Goal: Task Accomplishment & Management: Use online tool/utility

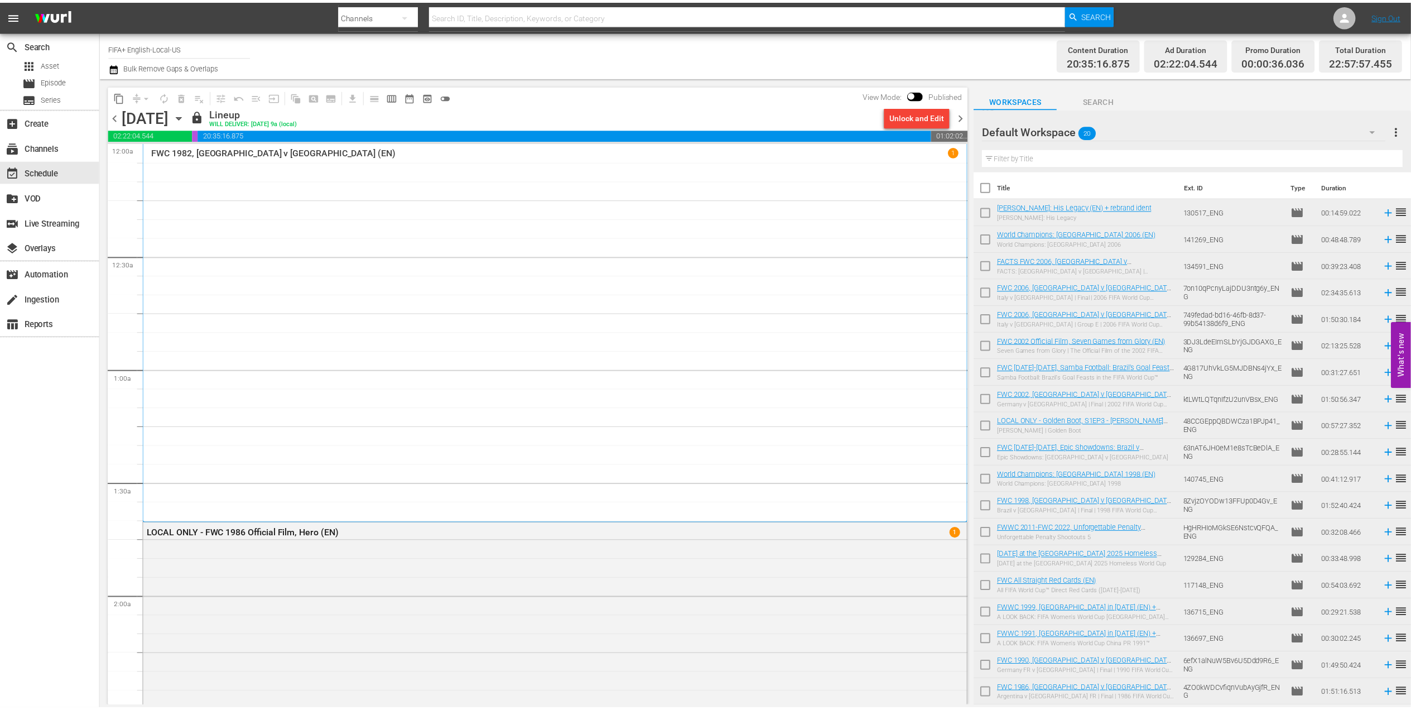
scroll to position [5045, 0]
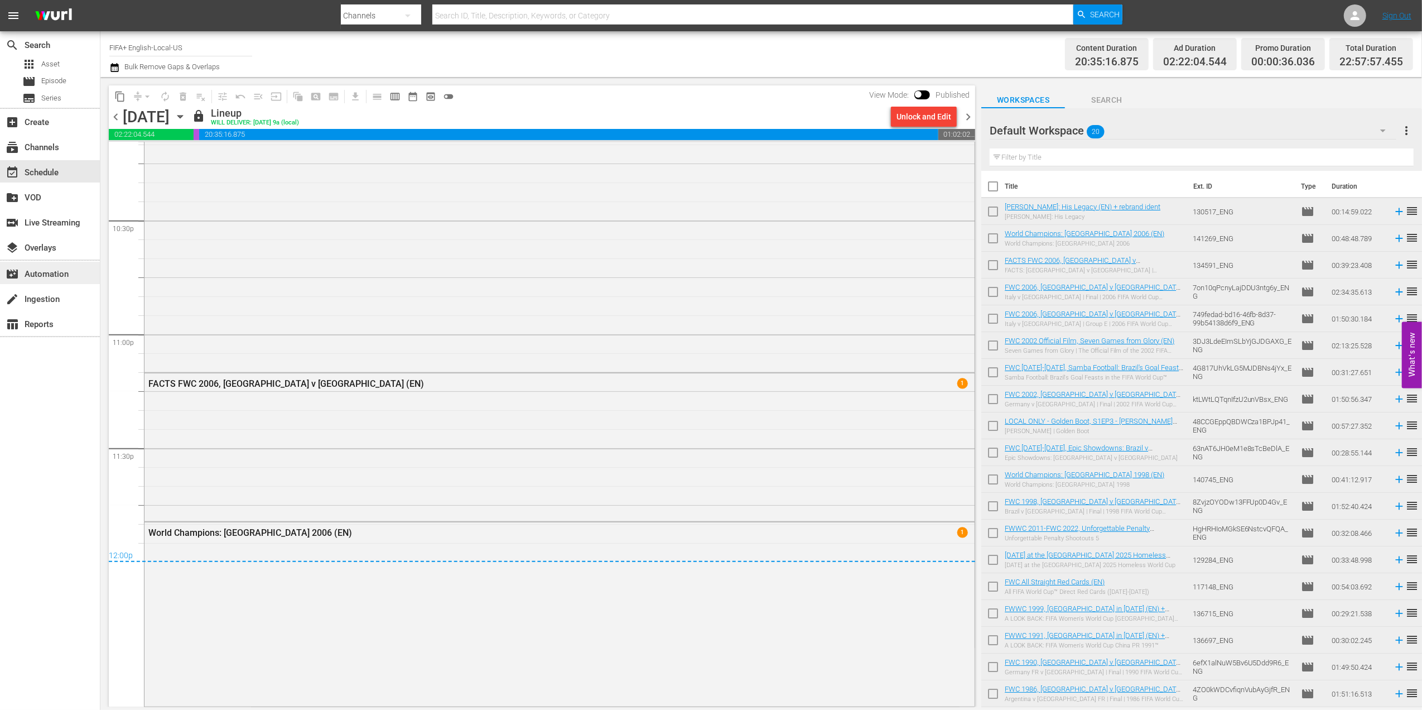
click at [68, 276] on div "movie_filter Automation" at bounding box center [50, 273] width 100 height 22
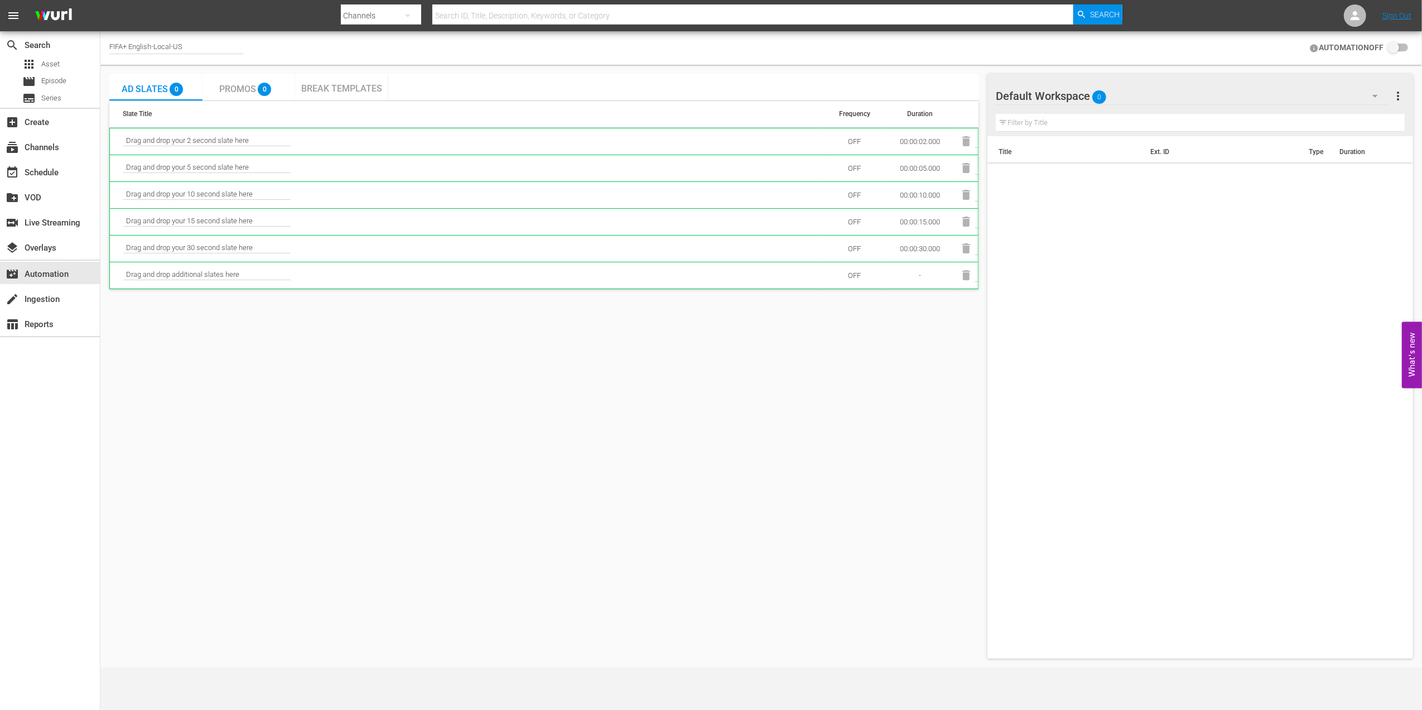
click at [343, 87] on span "Break Templates" at bounding box center [341, 88] width 81 height 11
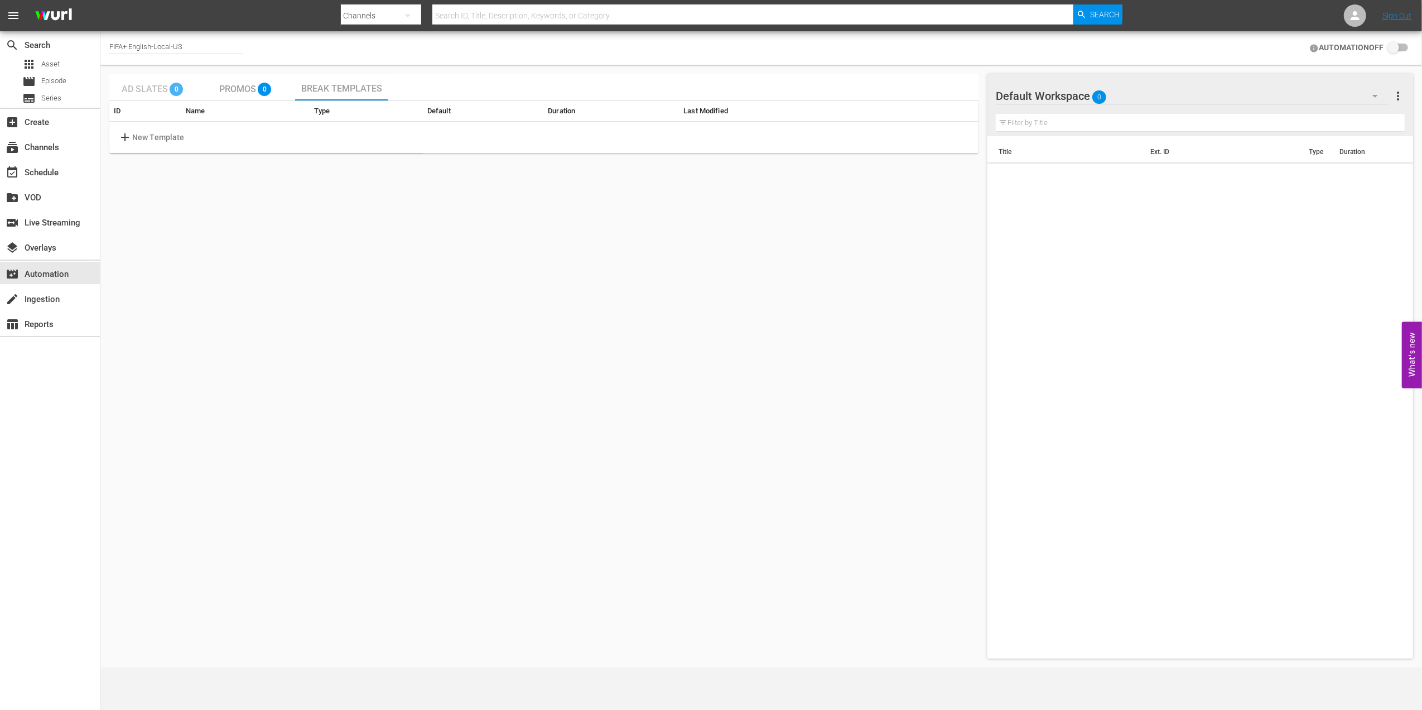
click at [152, 85] on span "Ad Slates" at bounding box center [145, 89] width 46 height 11
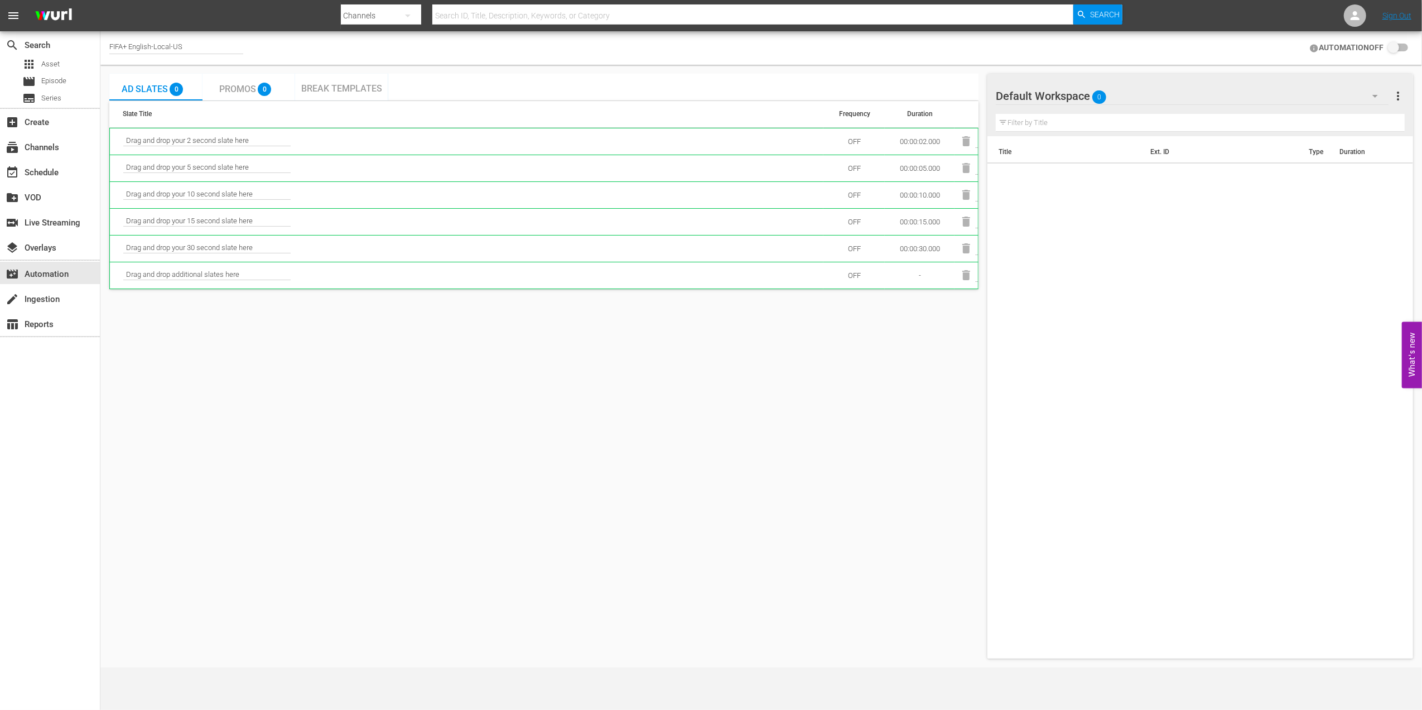
click at [331, 86] on span "Break Templates" at bounding box center [341, 88] width 81 height 11
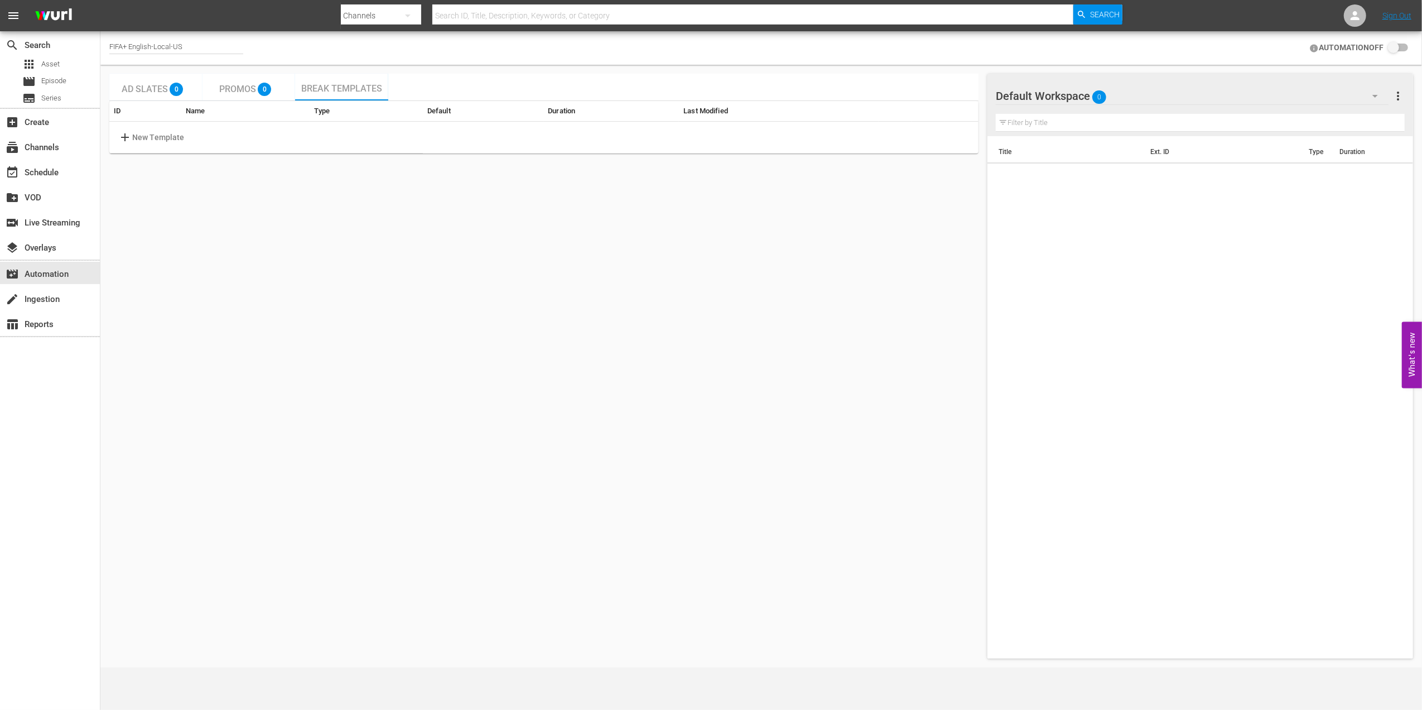
click at [146, 89] on span "Ad Slates" at bounding box center [145, 89] width 46 height 11
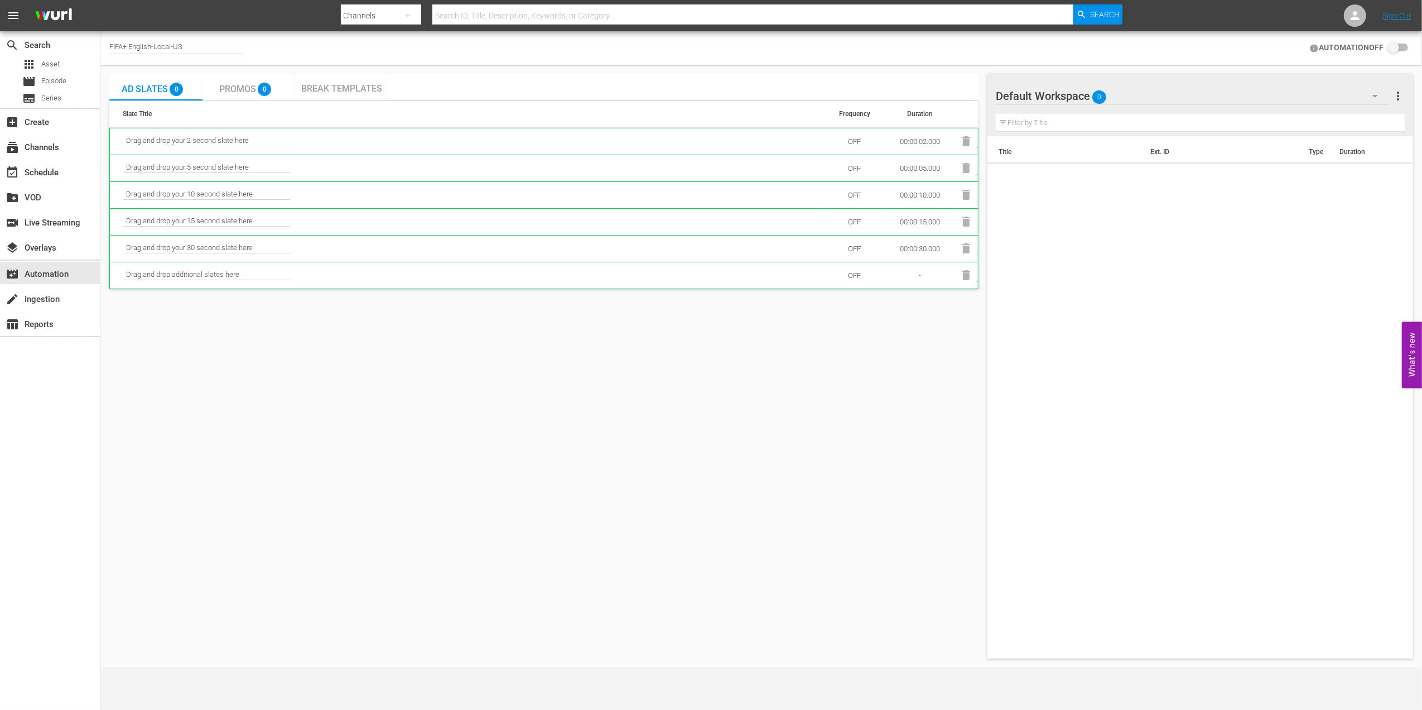
click at [335, 93] on span "Break Templates" at bounding box center [341, 88] width 81 height 11
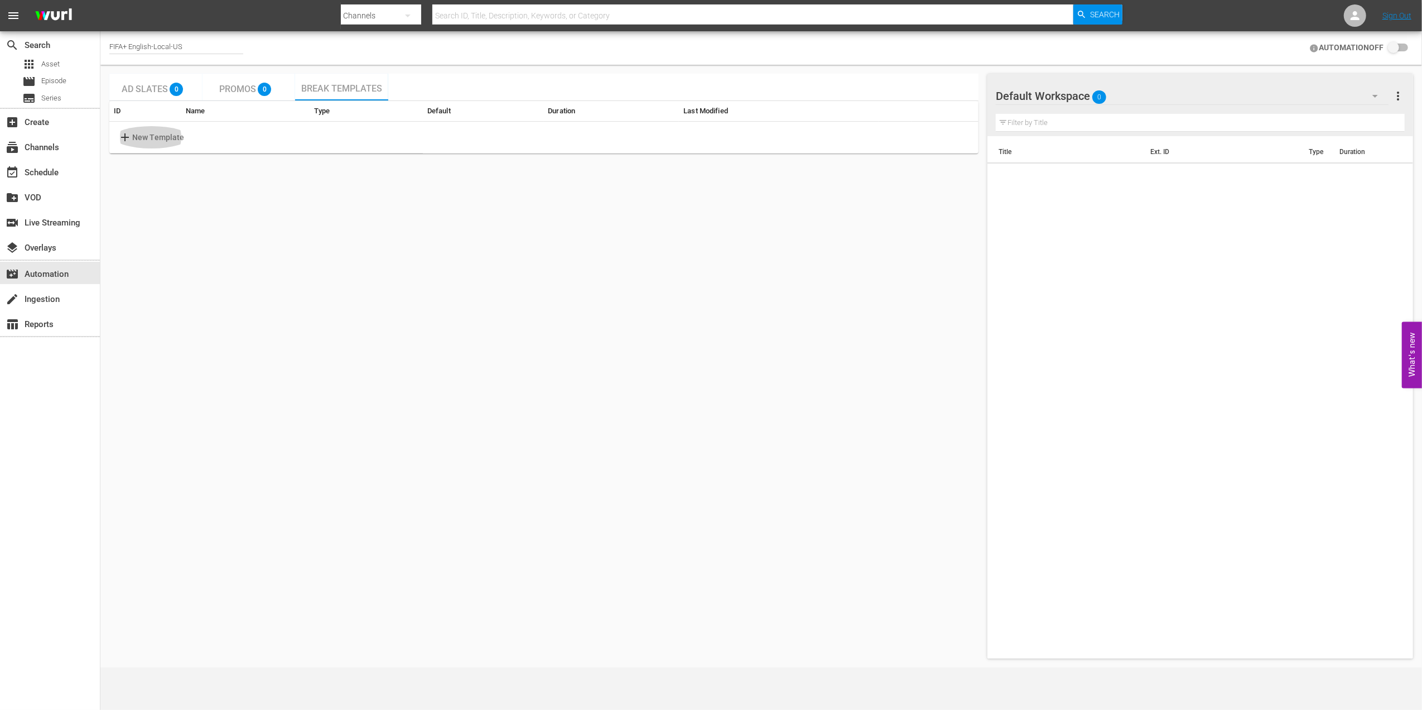
click at [158, 135] on p "New Template" at bounding box center [158, 138] width 52 height 12
click at [239, 89] on span "Promos" at bounding box center [237, 89] width 37 height 11
click at [324, 87] on span "Break Templates" at bounding box center [341, 88] width 81 height 11
click at [161, 137] on p "New Template" at bounding box center [158, 138] width 52 height 12
click at [602, 132] on body "menu Search By Channels Search ID, Title, Description, Keywords, or Category Se…" at bounding box center [711, 355] width 1422 height 710
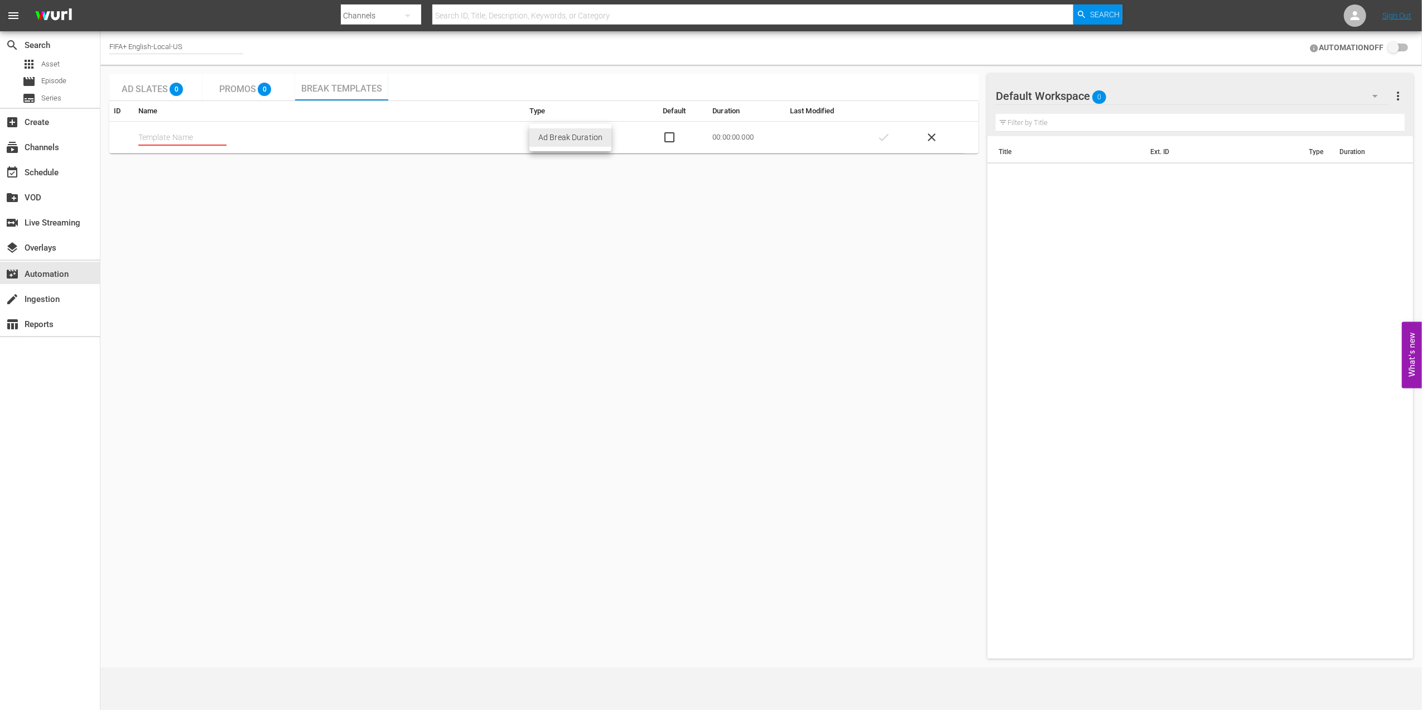
click at [561, 176] on div at bounding box center [711, 355] width 1422 height 710
click at [336, 90] on span "Break Templates" at bounding box center [341, 88] width 81 height 11
click at [339, 92] on span "Break Templates" at bounding box center [341, 88] width 81 height 11
click at [209, 138] on input "text" at bounding box center [182, 137] width 88 height 17
click at [193, 137] on input "Bumper+adslate(" at bounding box center [182, 137] width 88 height 17
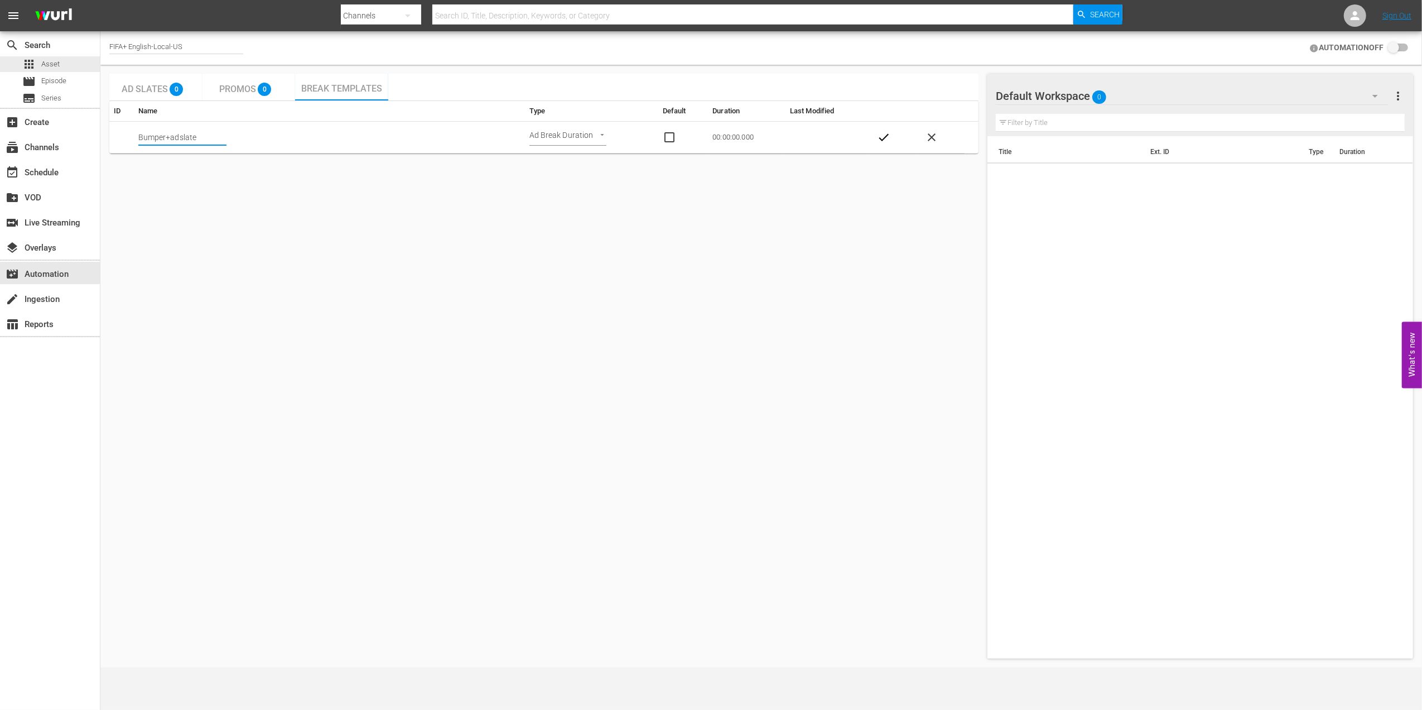
type input "Bumper+adslate"
click at [54, 55] on div "search Search apps Asset movie Episode subtitles Series" at bounding box center [50, 69] width 100 height 76
click at [62, 56] on div "apps Asset" at bounding box center [50, 64] width 100 height 16
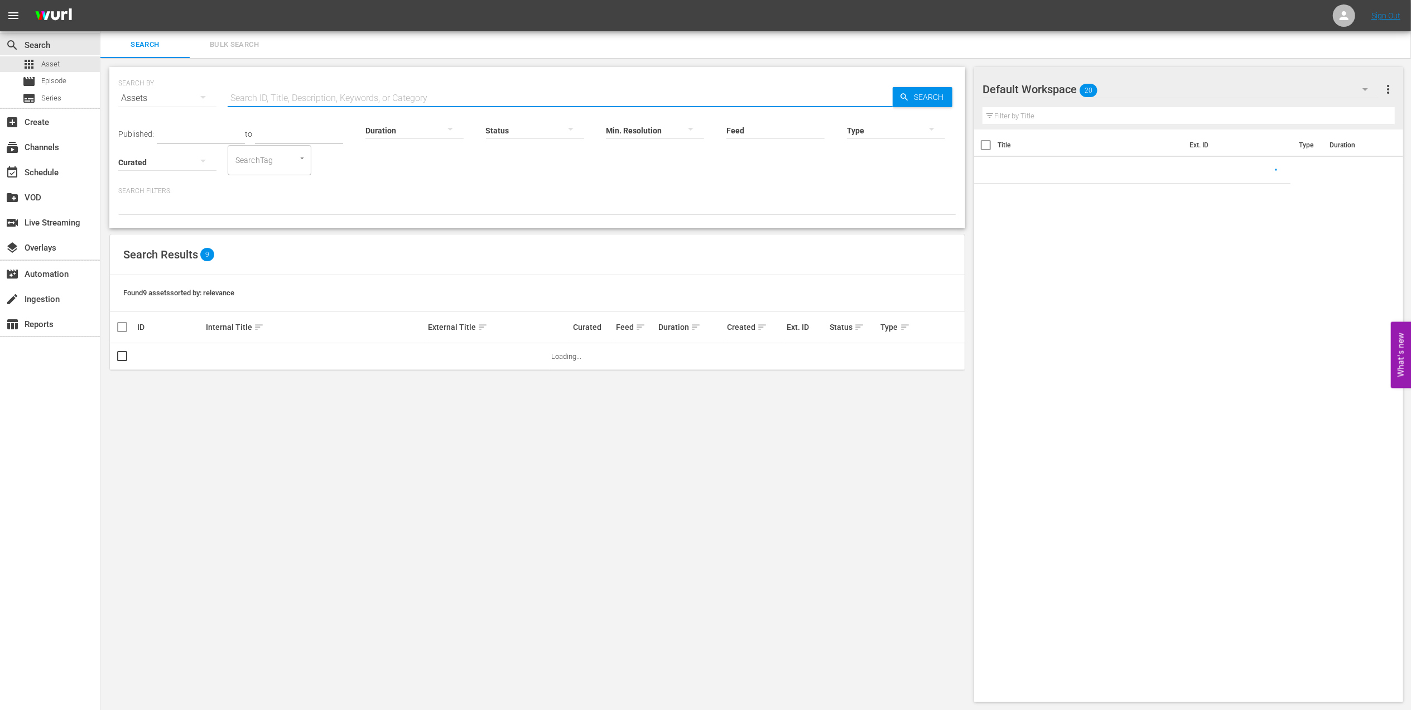
drag, startPoint x: 353, startPoint y: 92, endPoint x: 362, endPoint y: 105, distance: 16.1
click at [353, 92] on input "text" at bounding box center [560, 98] width 665 height 27
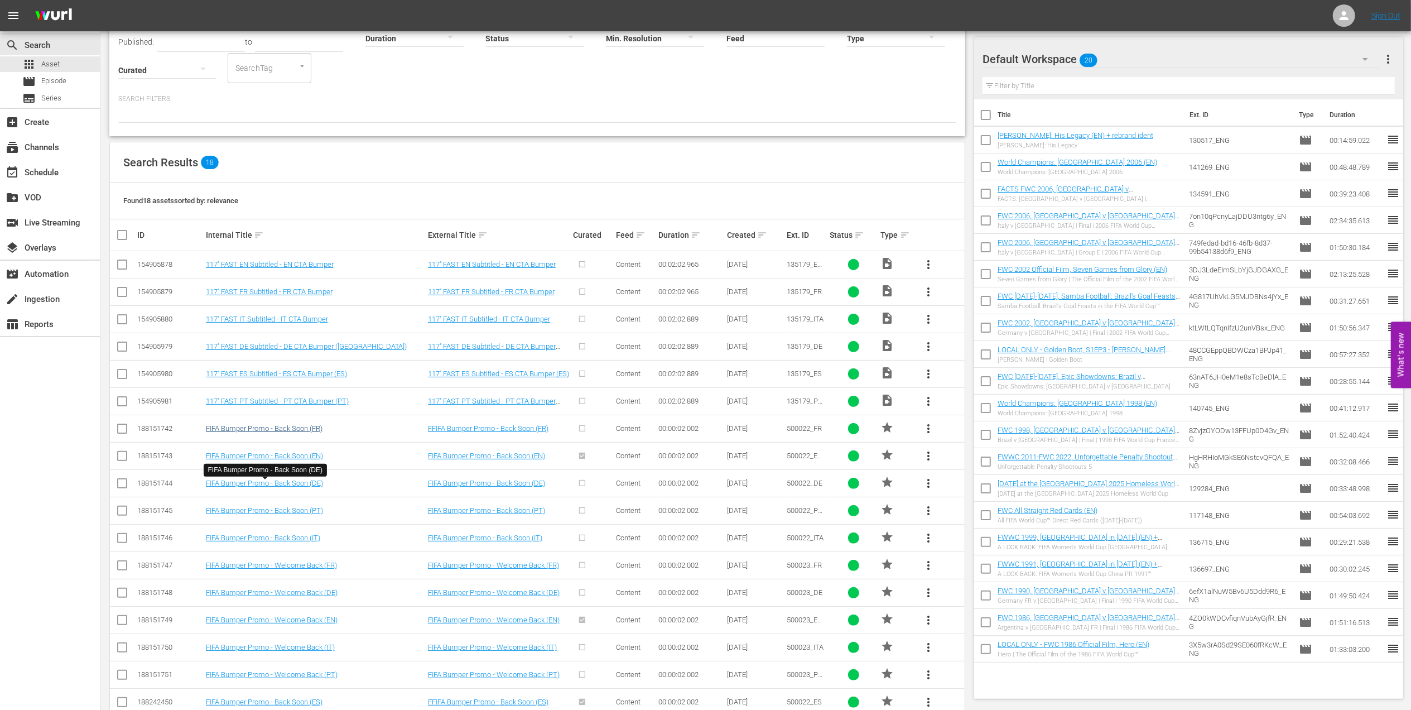
scroll to position [94, 0]
type input "bumper"
click at [123, 455] on input "checkbox" at bounding box center [122, 455] width 13 height 13
checkbox input "true"
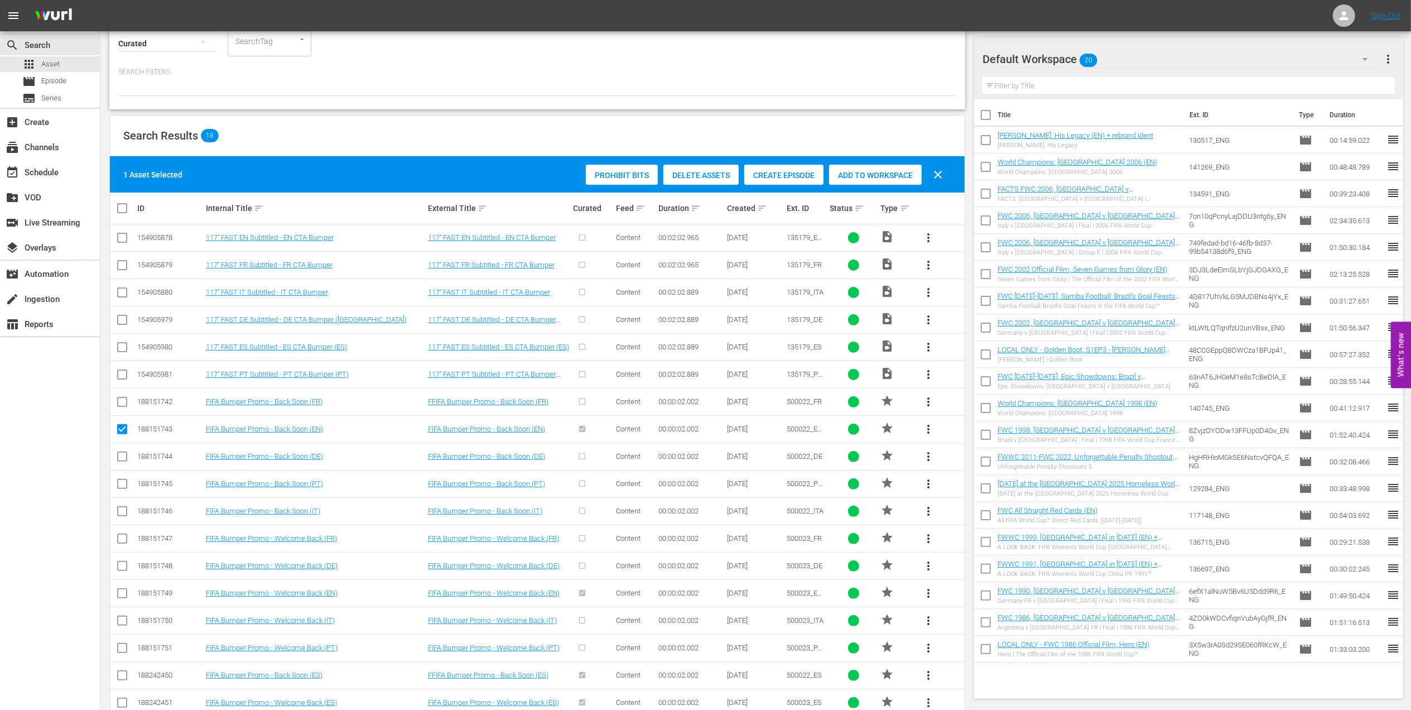
scroll to position [150, 0]
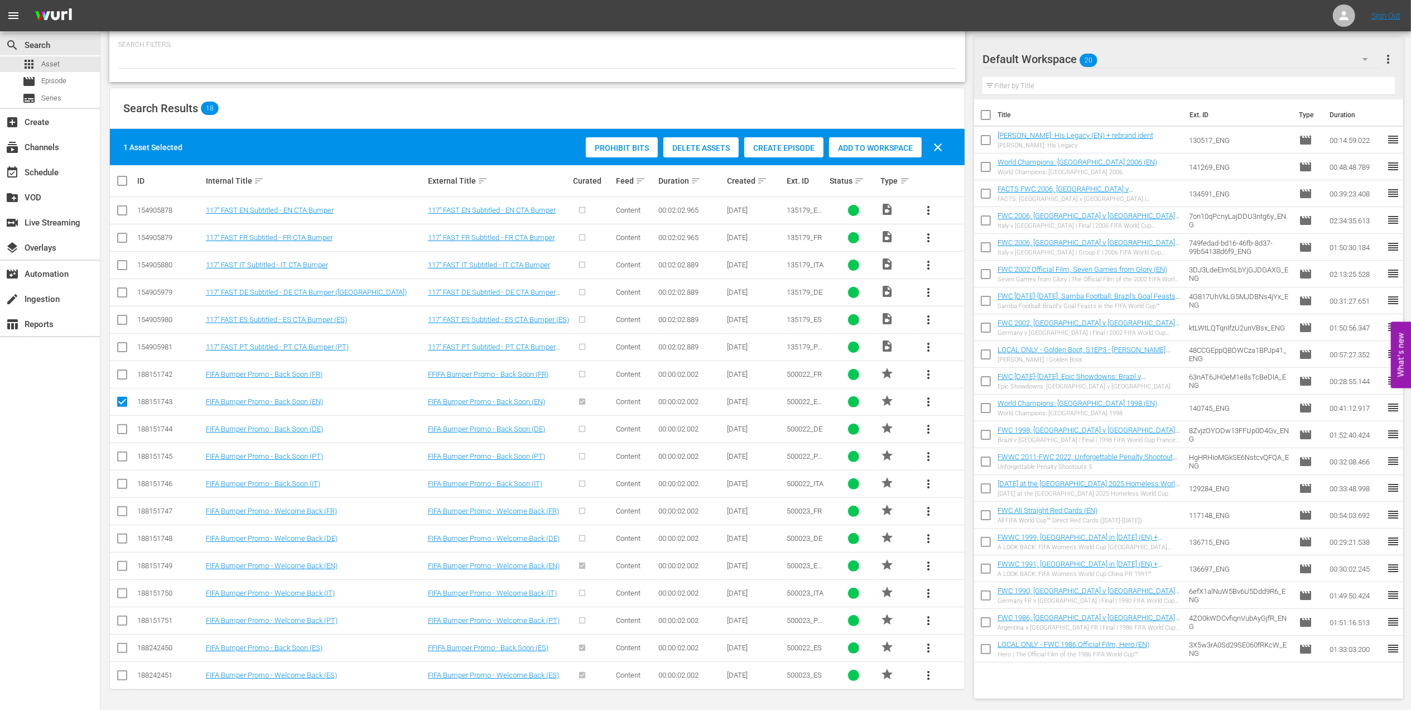
click at [125, 565] on input "checkbox" at bounding box center [122, 567] width 13 height 13
checkbox input "true"
click at [980, 112] on input "checkbox" at bounding box center [985, 116] width 23 height 23
checkbox input "true"
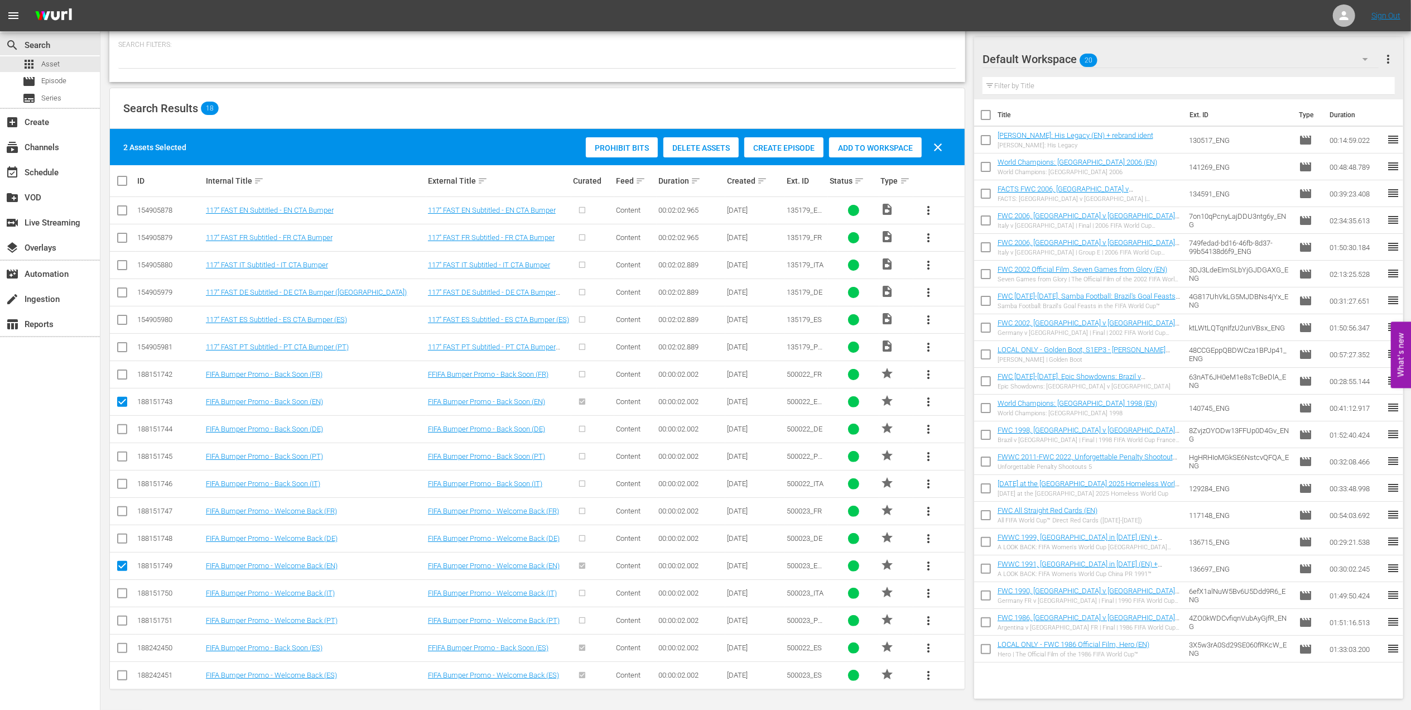
checkbox input "true"
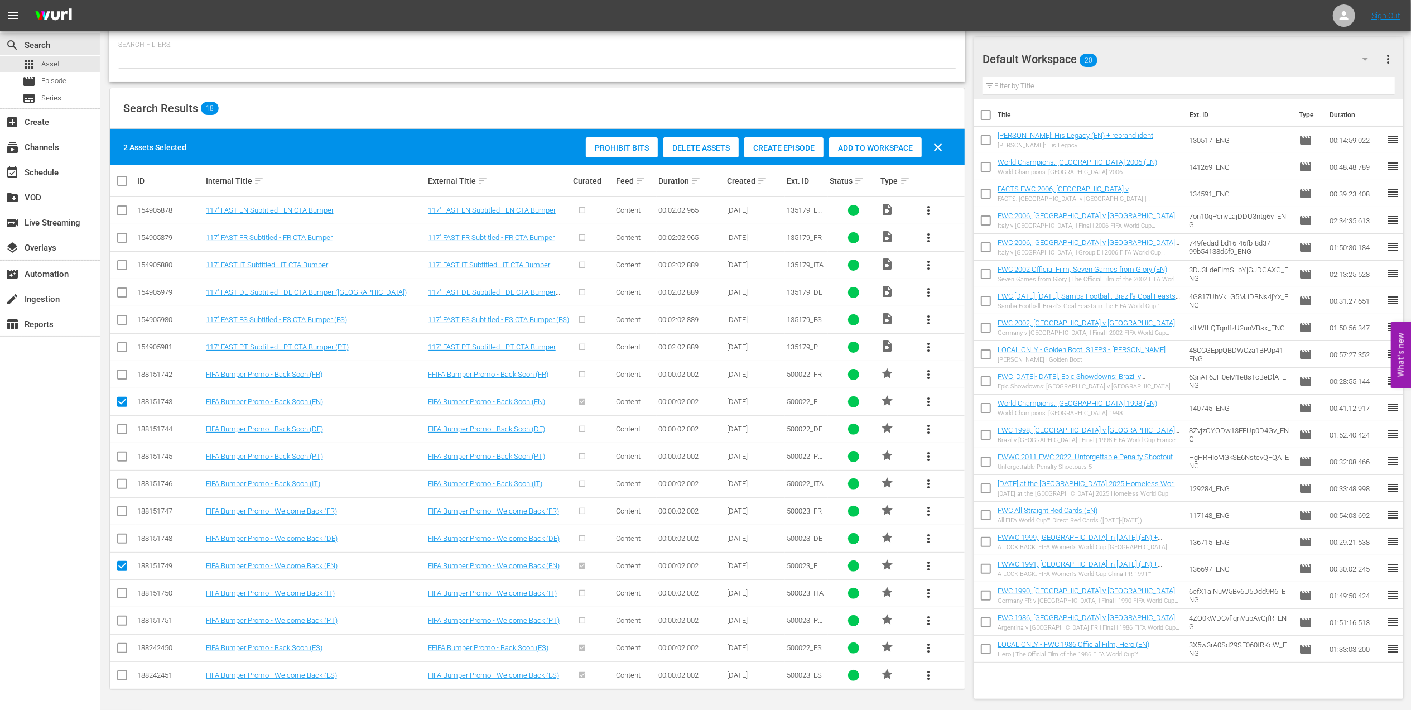
checkbox input "true"
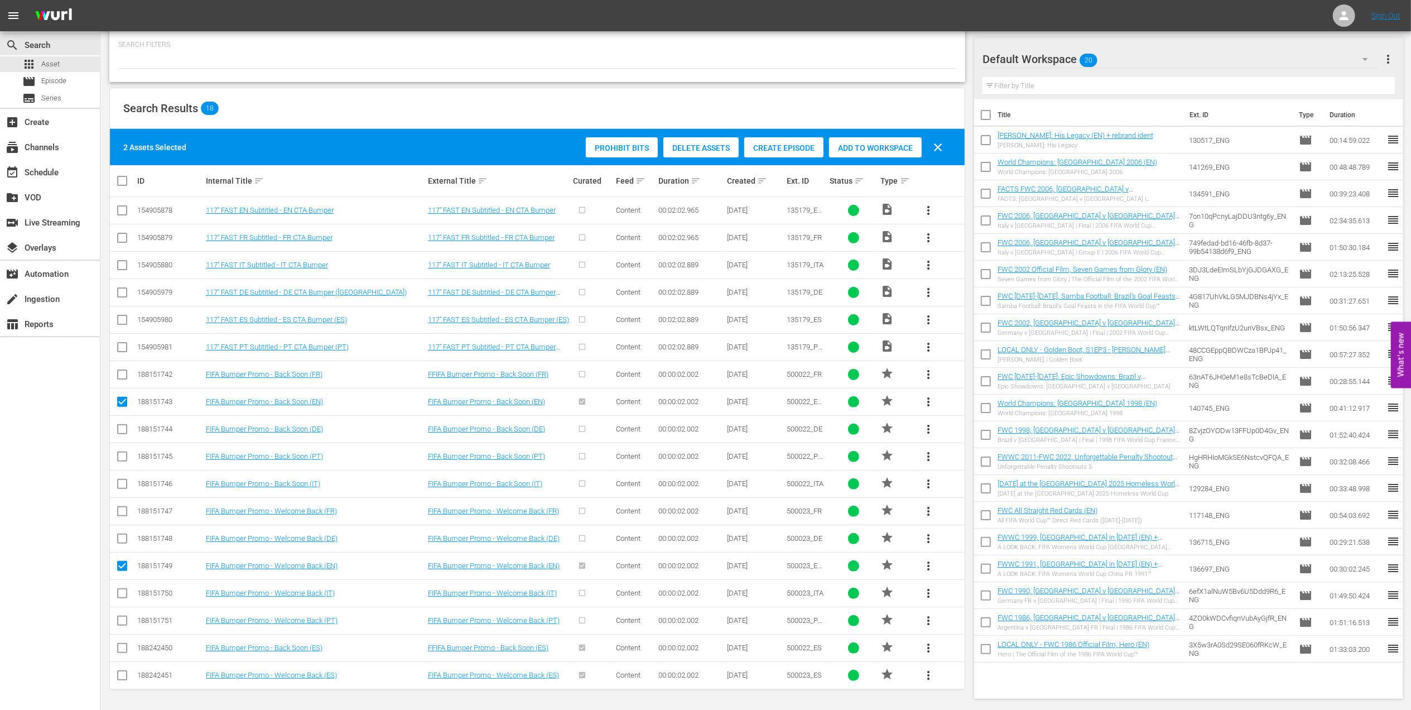
checkbox input "true"
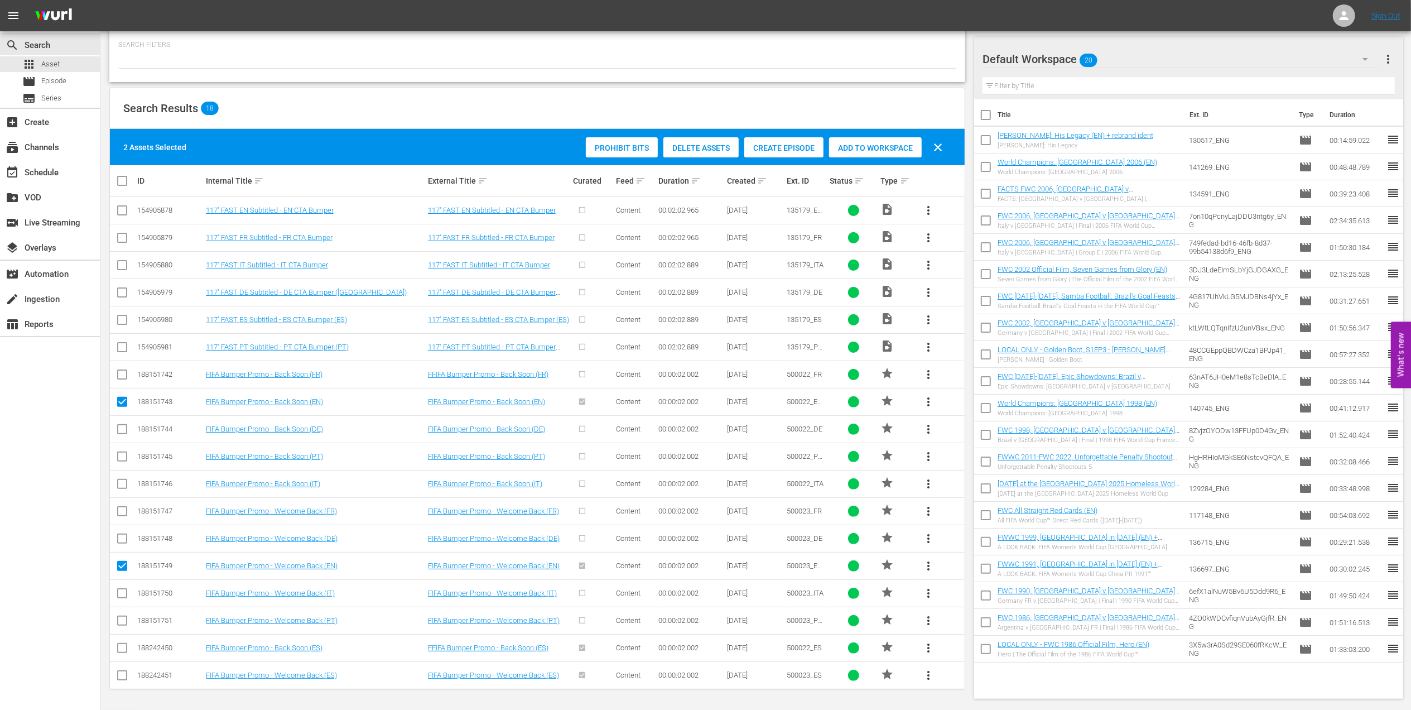
checkbox input "true"
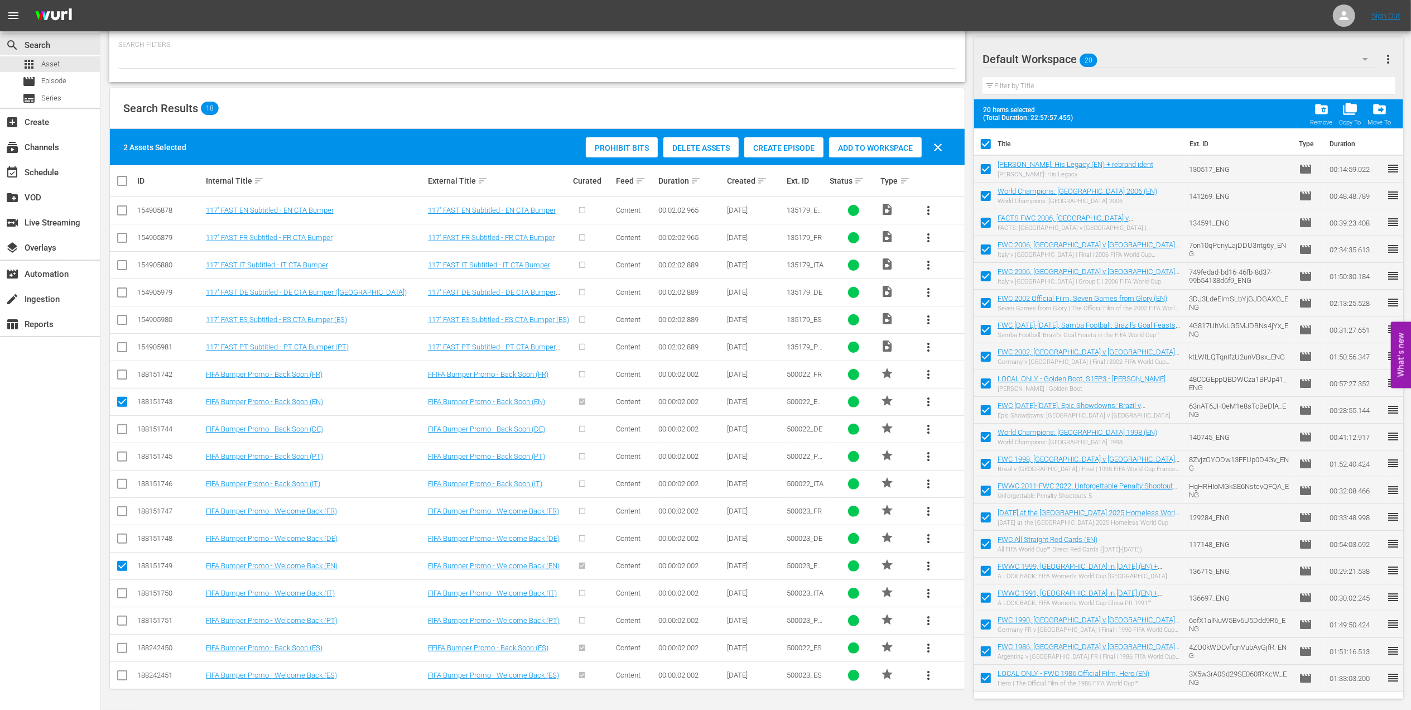
click at [1320, 106] on span "folder_delete" at bounding box center [1321, 109] width 15 height 15
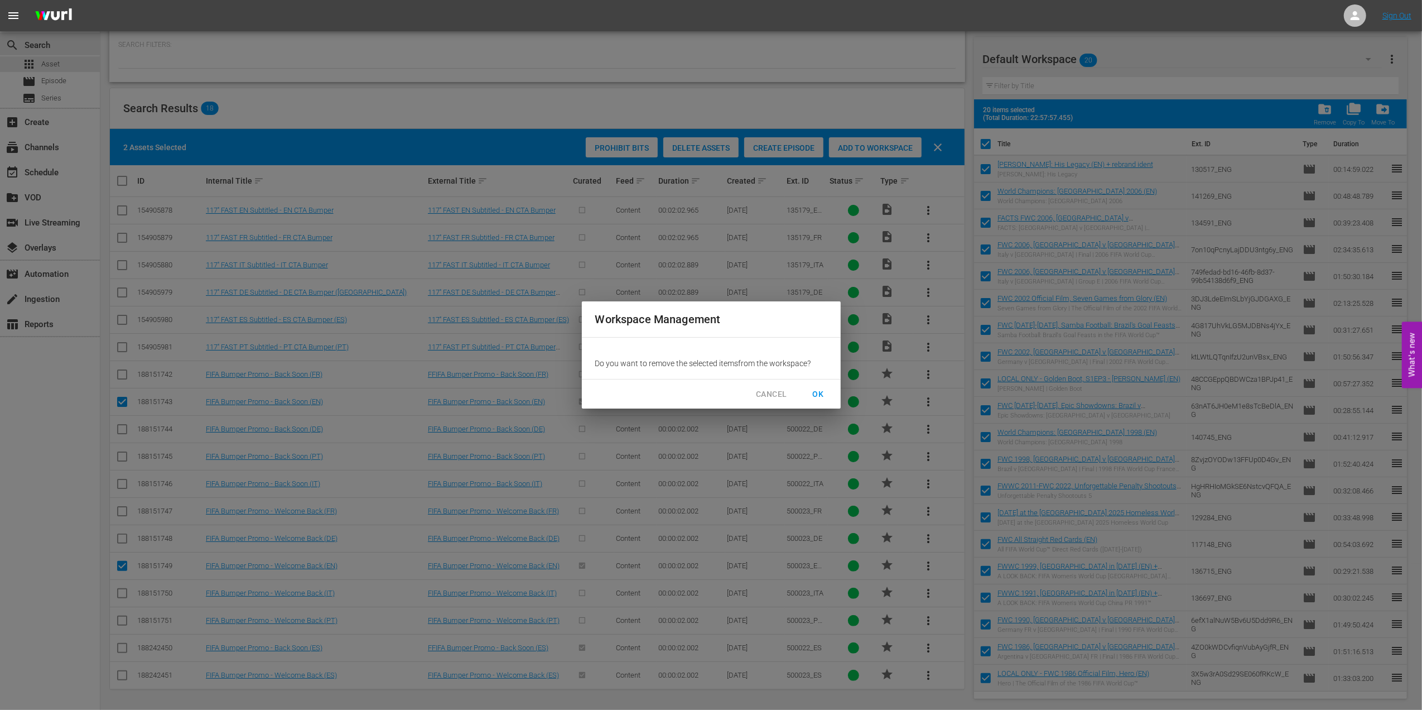
click at [813, 396] on span "OK" at bounding box center [819, 394] width 18 height 14
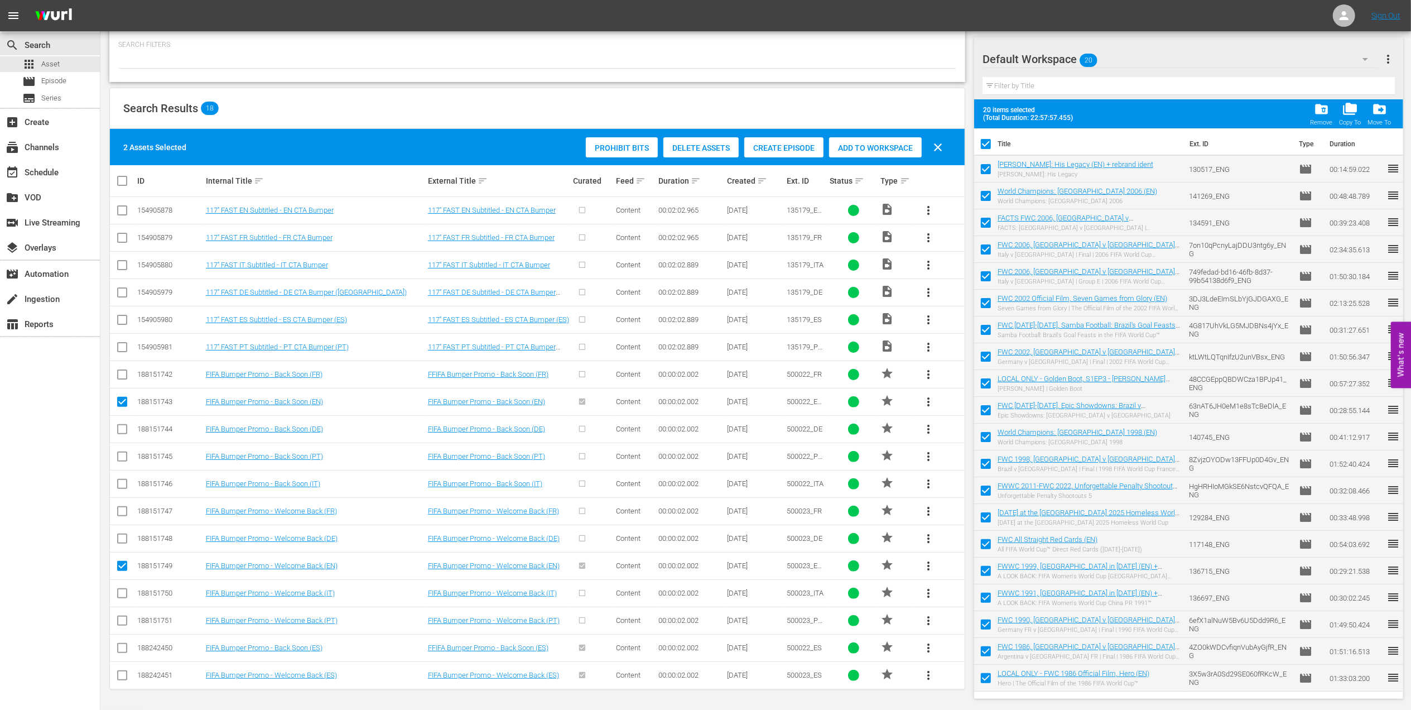
checkbox input "false"
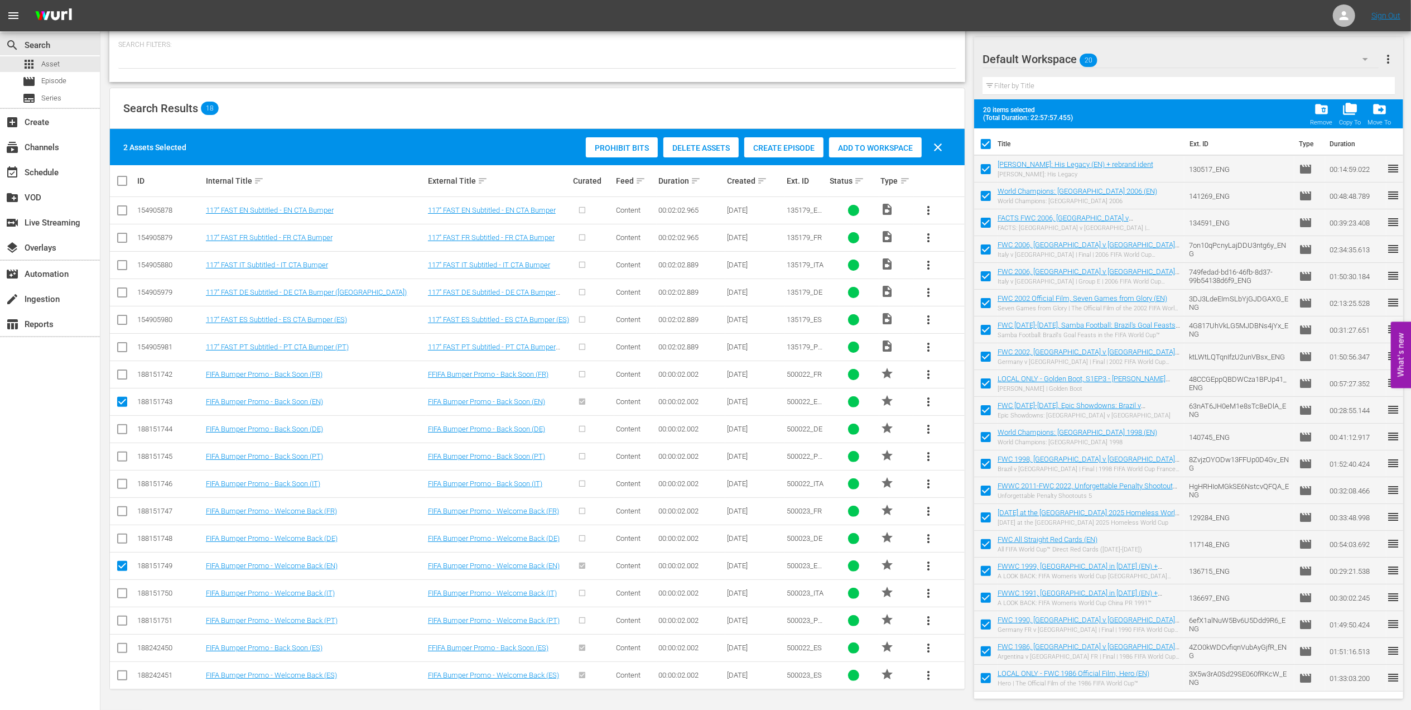
checkbox input "false"
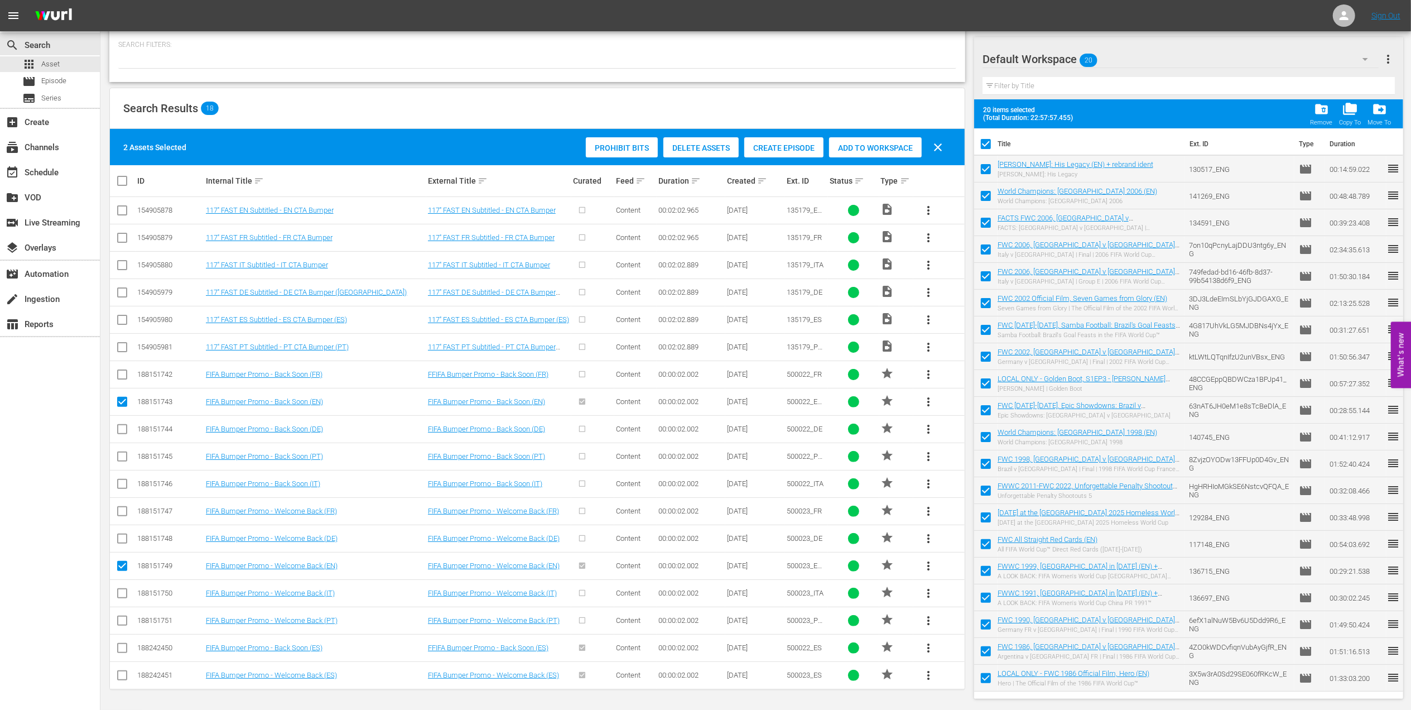
checkbox input "false"
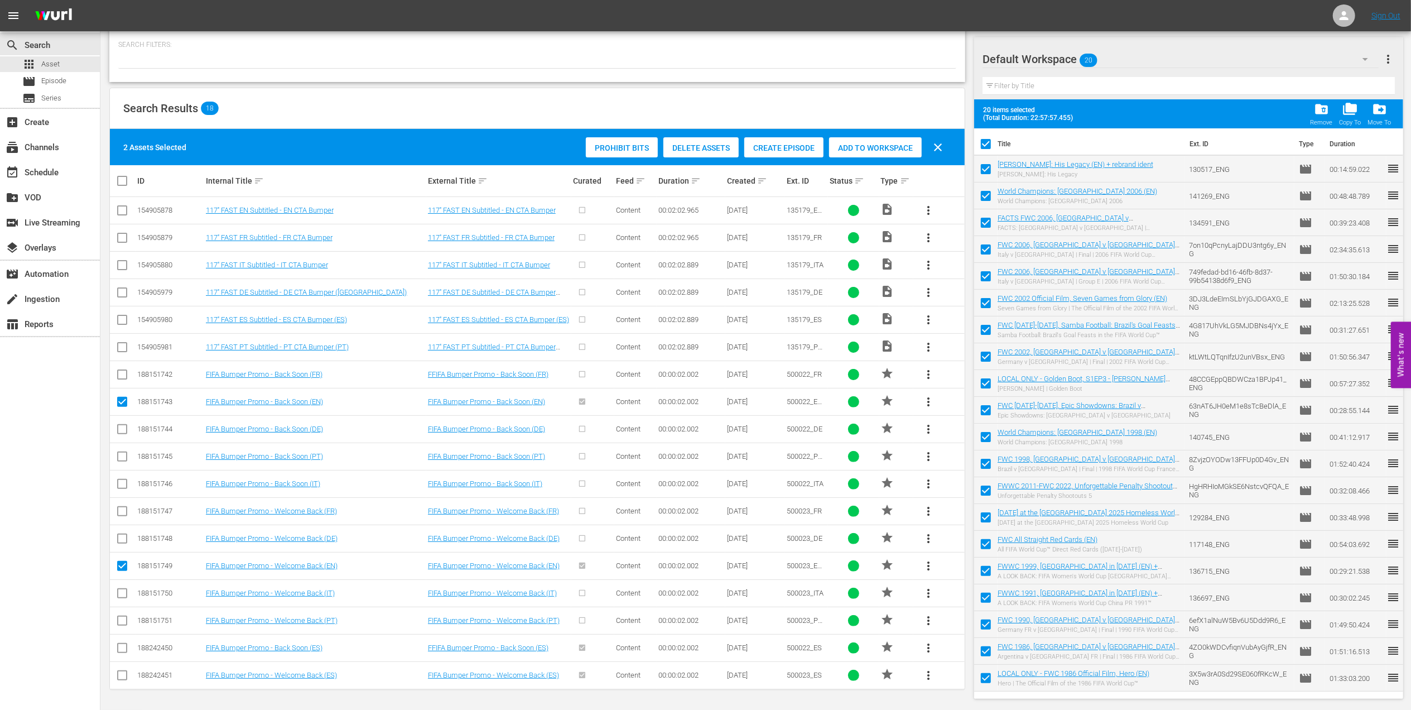
checkbox input "false"
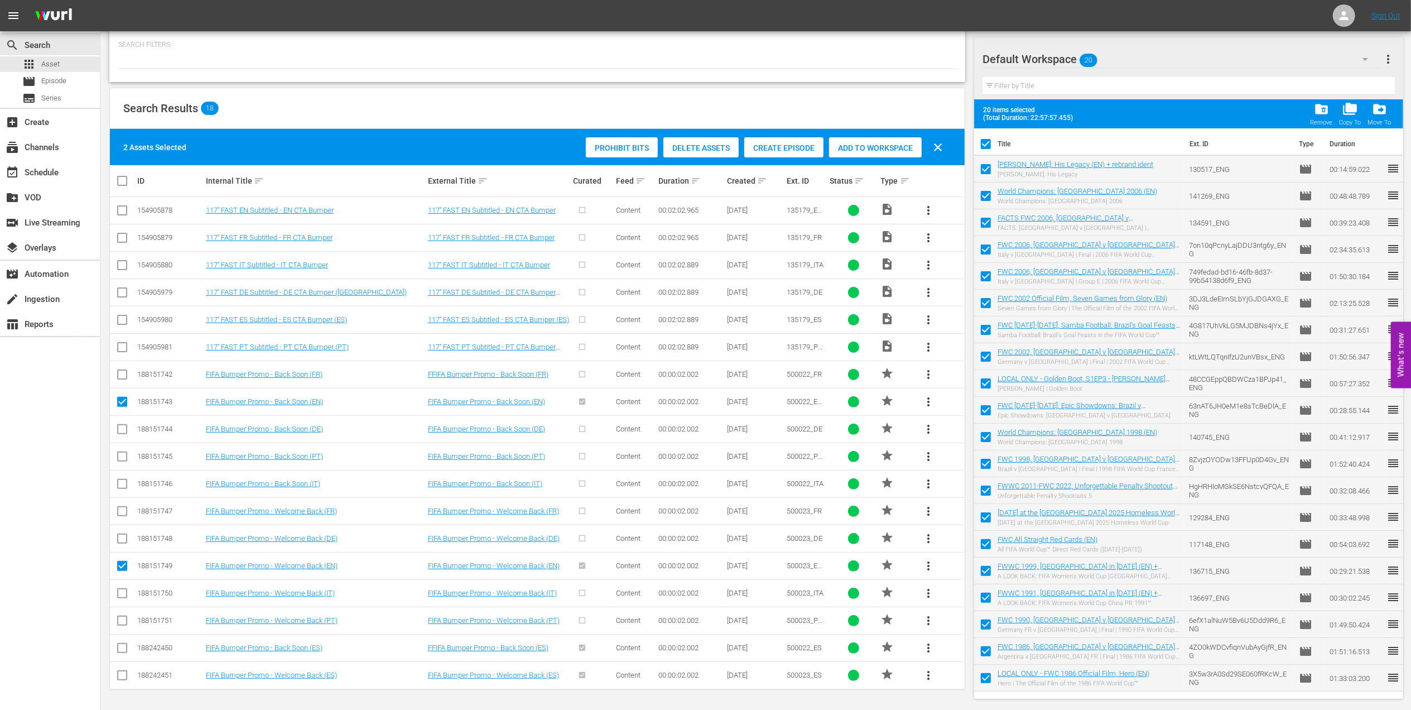
checkbox input "false"
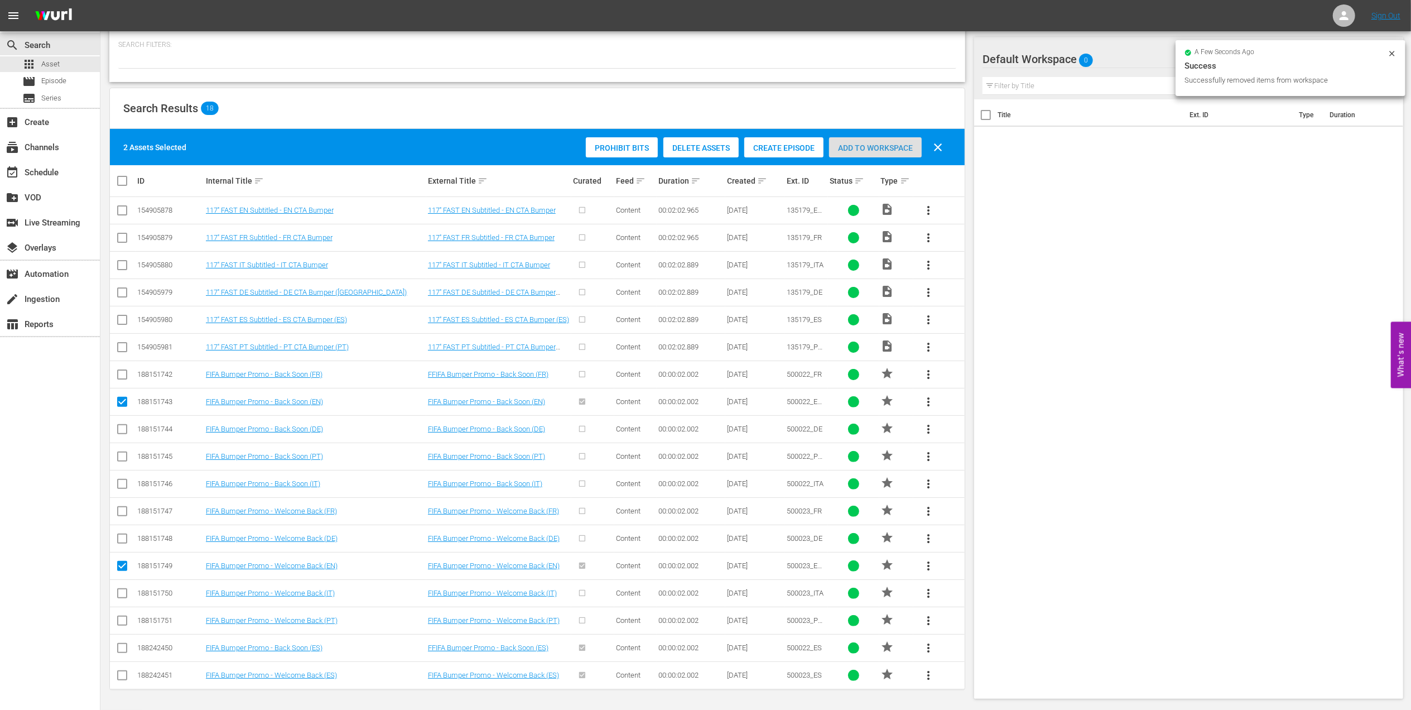
click at [869, 143] on span "Add to Workspace" at bounding box center [875, 147] width 93 height 9
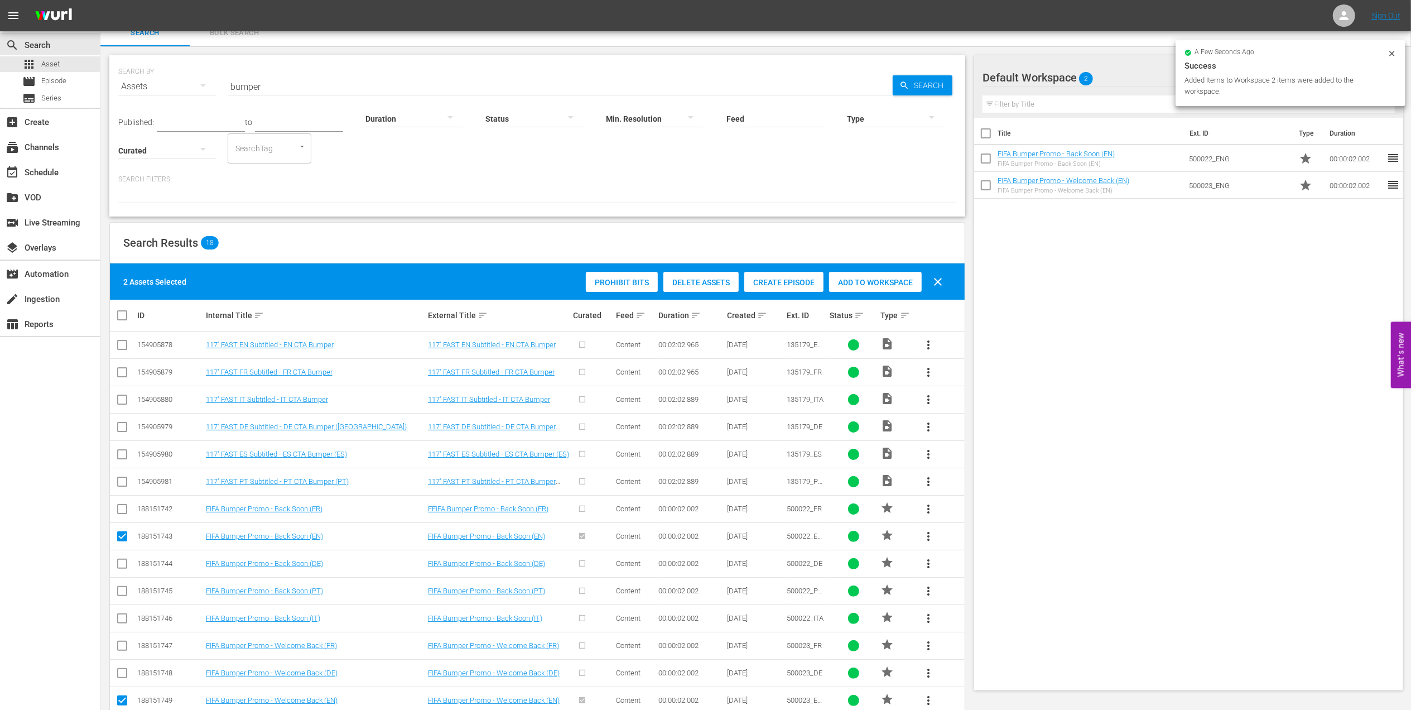
scroll to position [0, 0]
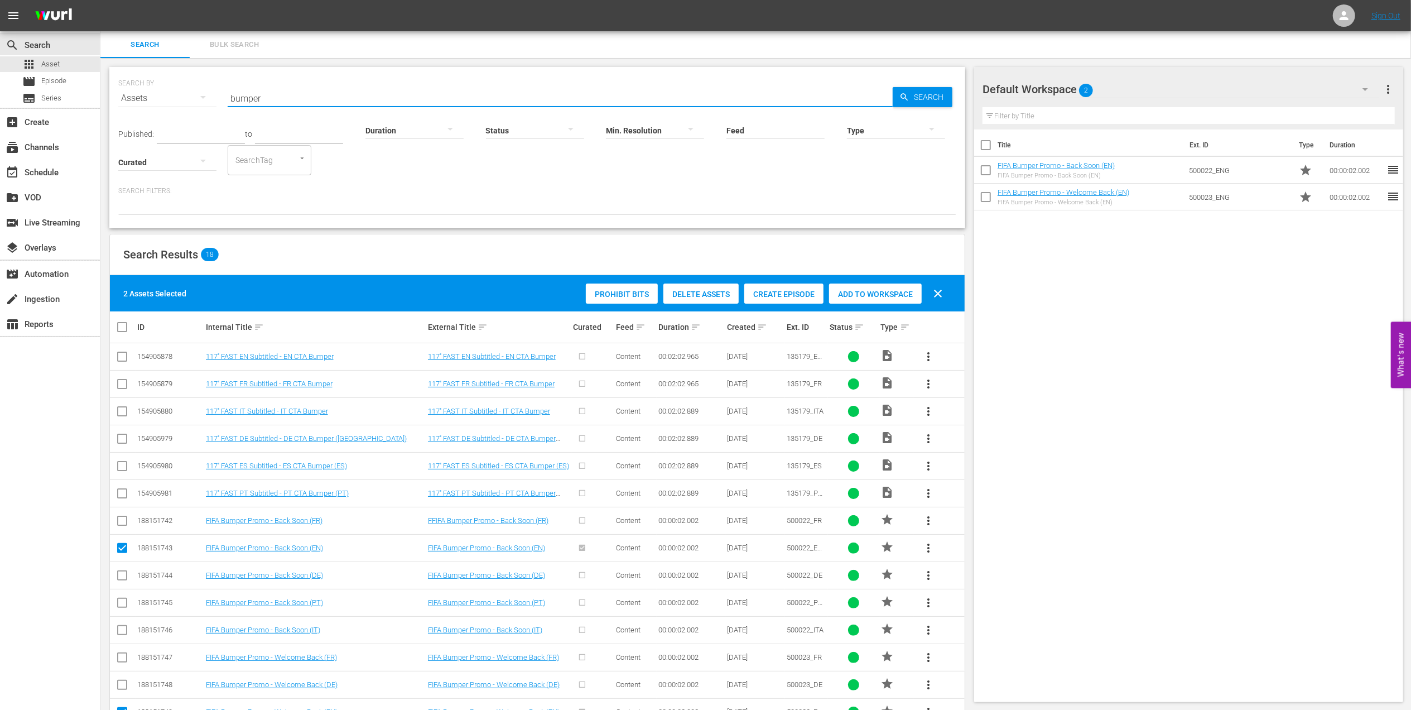
drag, startPoint x: 266, startPoint y: 97, endPoint x: 123, endPoint y: 96, distance: 143.4
click at [123, 96] on div "SEARCH BY Search By Assets Search ID, Title, Description, Keywords, or Category…" at bounding box center [537, 91] width 838 height 40
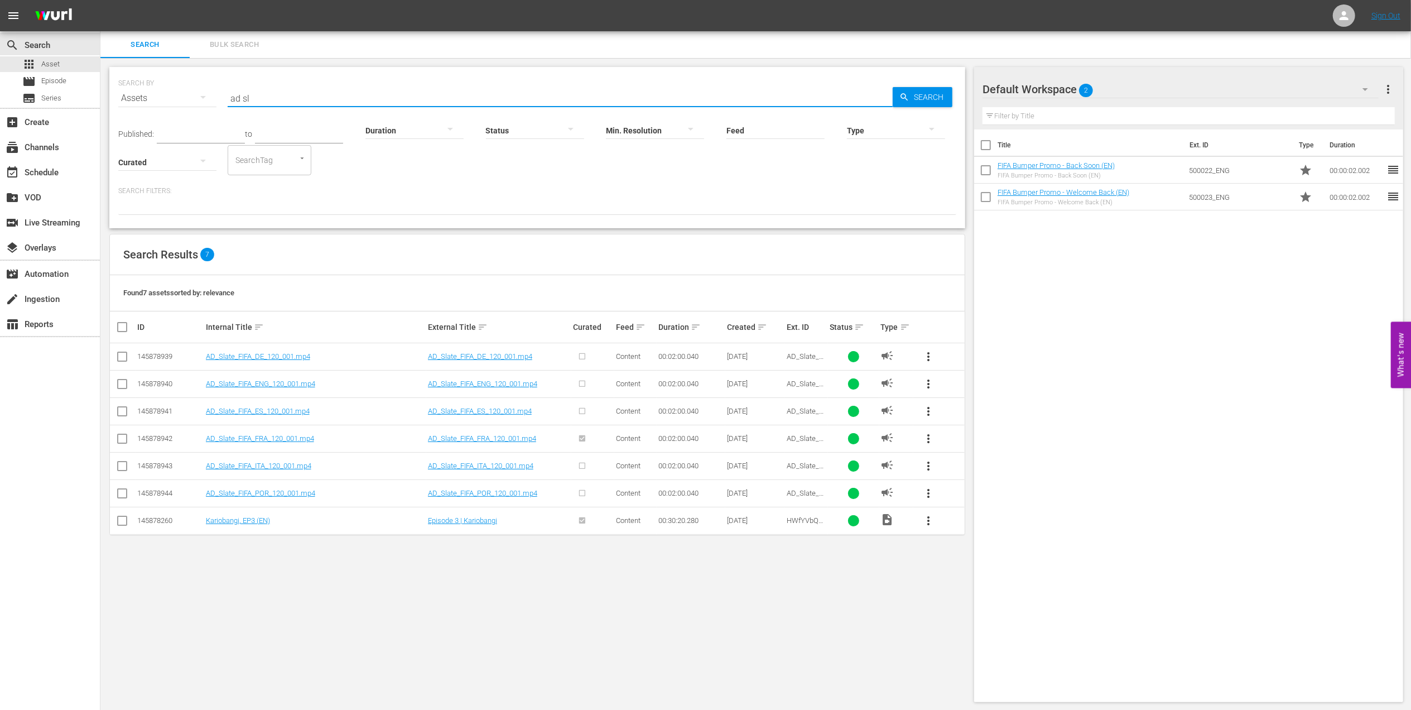
type input "ad slate"
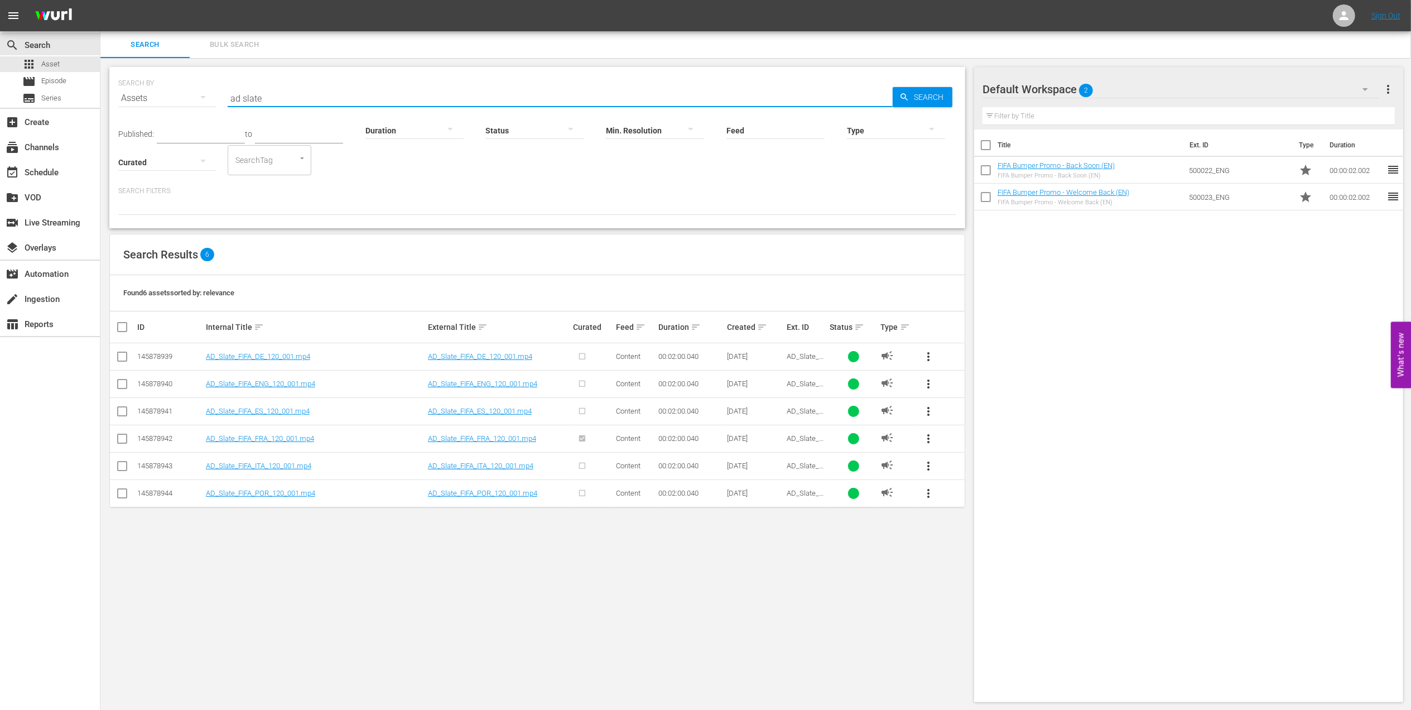
click at [123, 385] on input "checkbox" at bounding box center [122, 385] width 13 height 13
checkbox input "true"
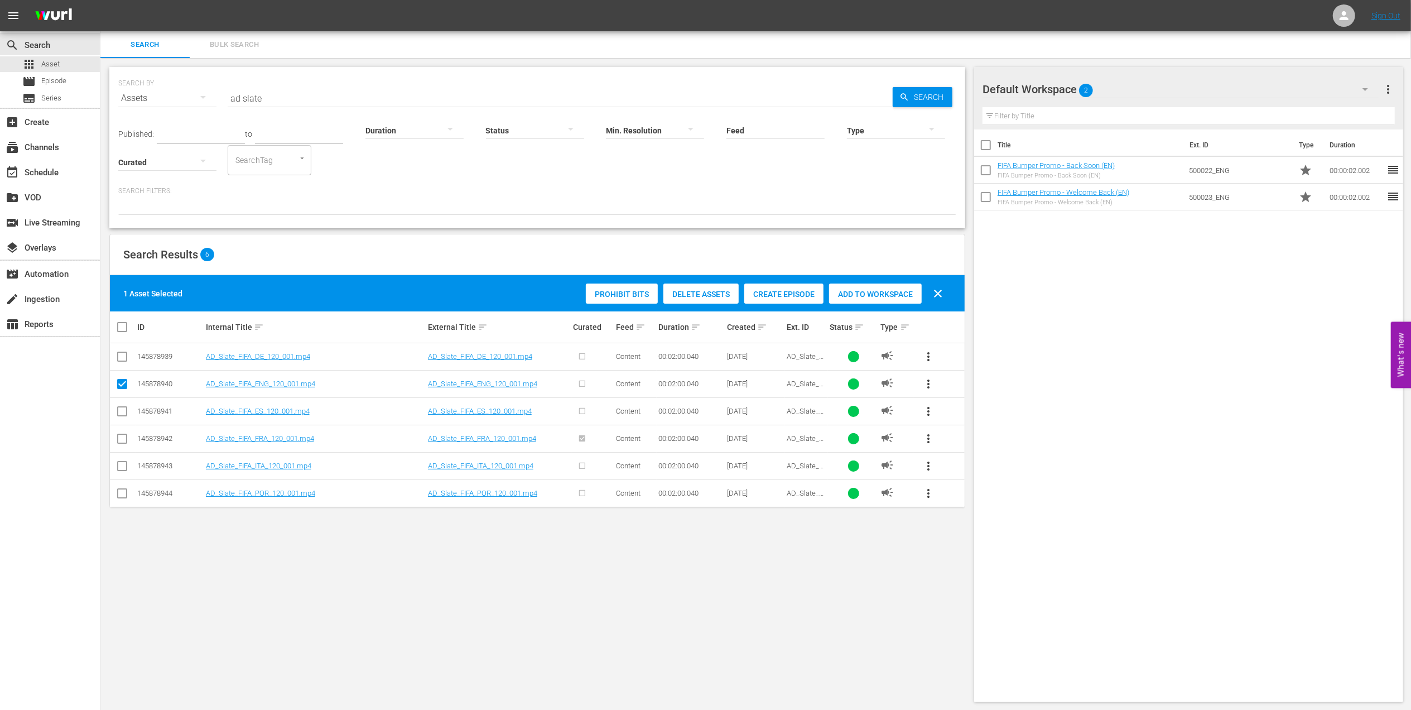
click at [864, 289] on div "Add to Workspace" at bounding box center [875, 293] width 93 height 21
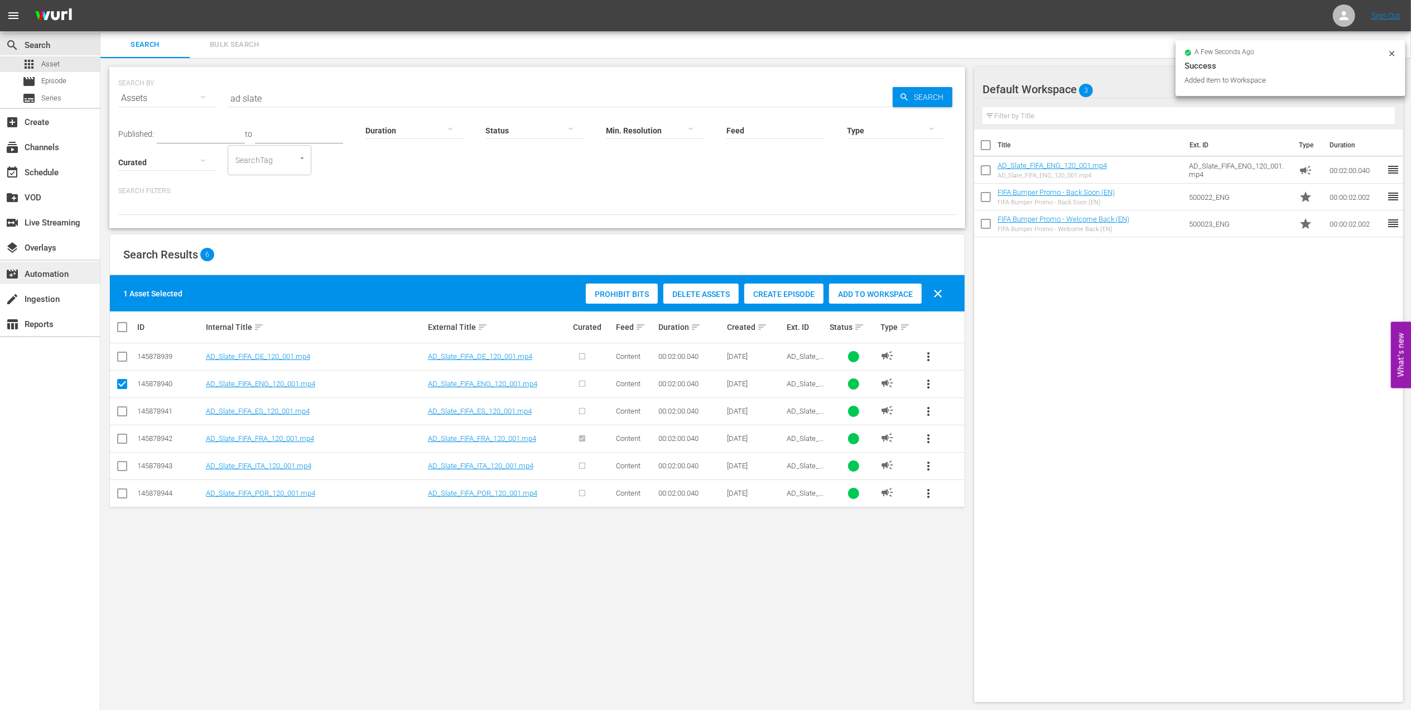
click at [36, 264] on div "movie_filter Automation" at bounding box center [50, 273] width 100 height 22
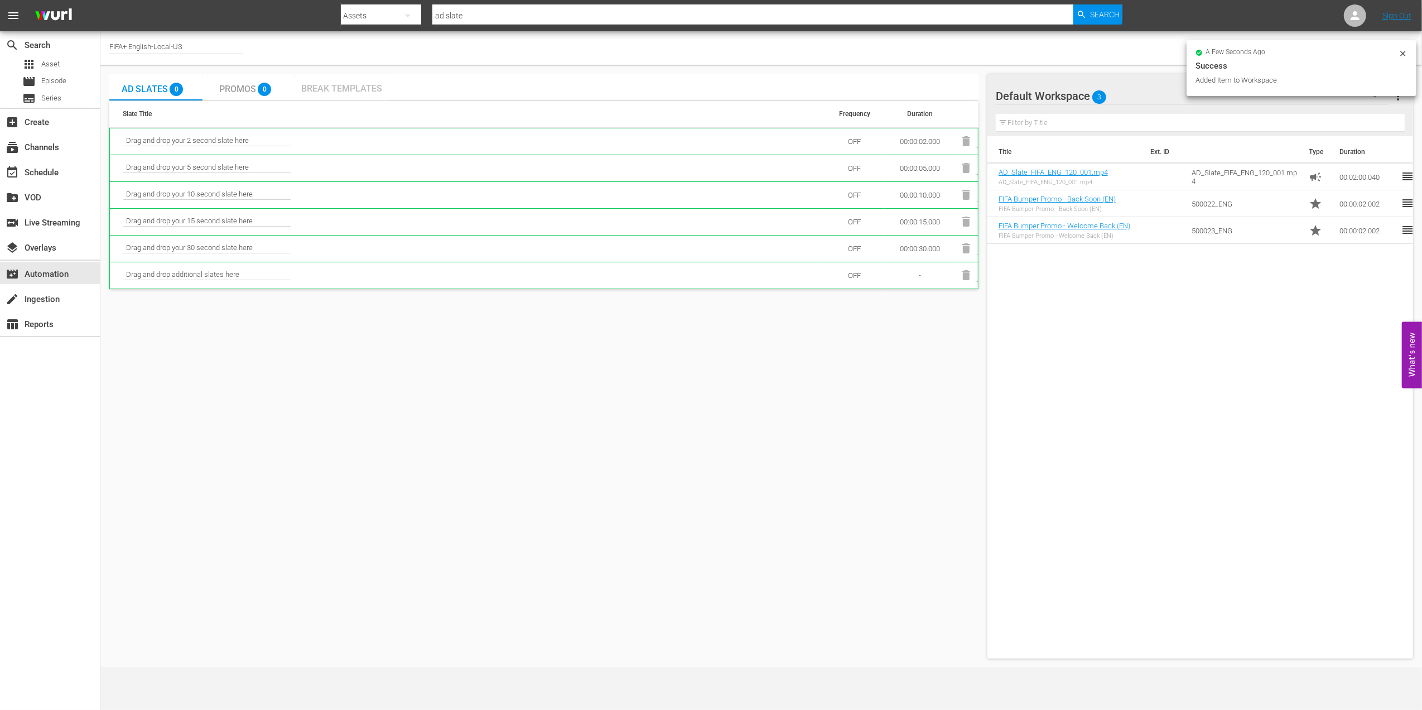
click at [353, 92] on span "Break Templates" at bounding box center [341, 88] width 81 height 11
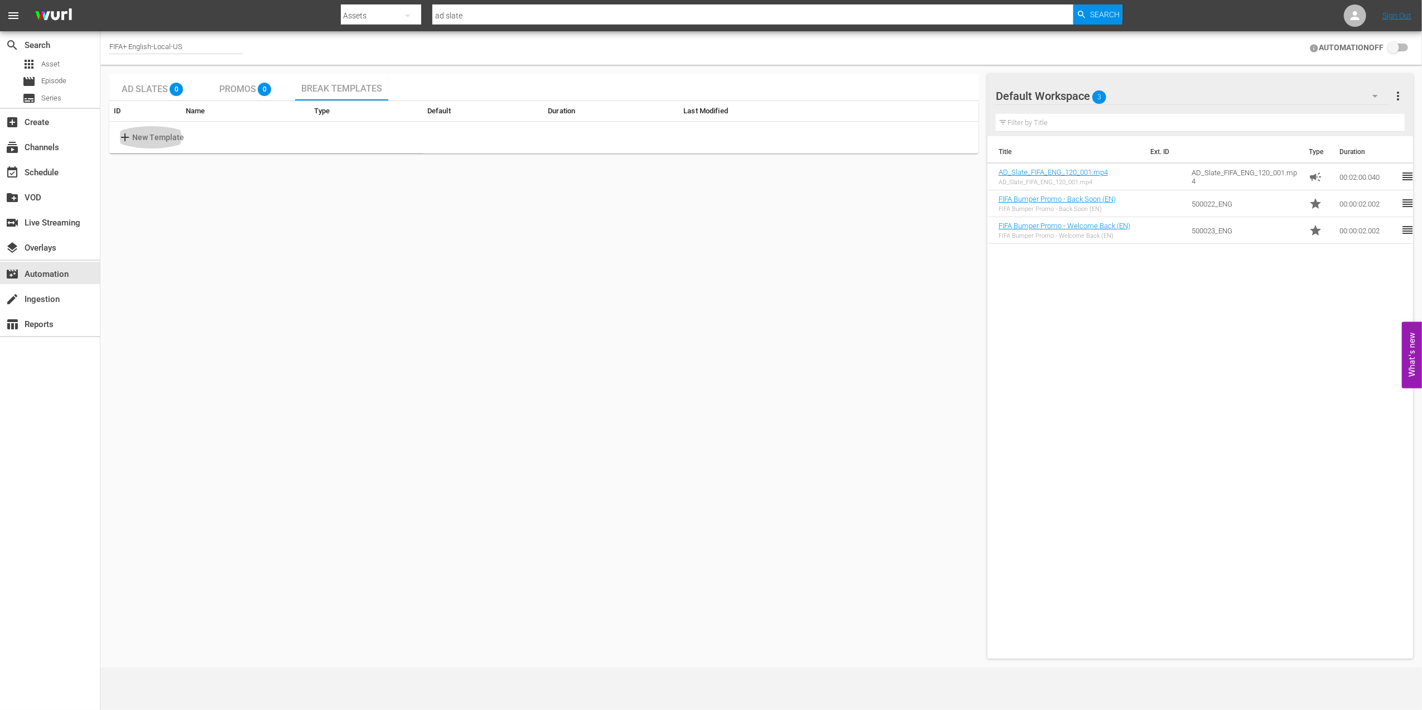
click at [164, 137] on p "New Template" at bounding box center [158, 138] width 52 height 12
click at [210, 137] on input "text" at bounding box center [182, 137] width 88 height 17
type input "Bumper ADslate Bumper"
click at [884, 132] on span "check" at bounding box center [883, 137] width 13 height 13
click at [863, 140] on span "settings" at bounding box center [856, 137] width 13 height 13
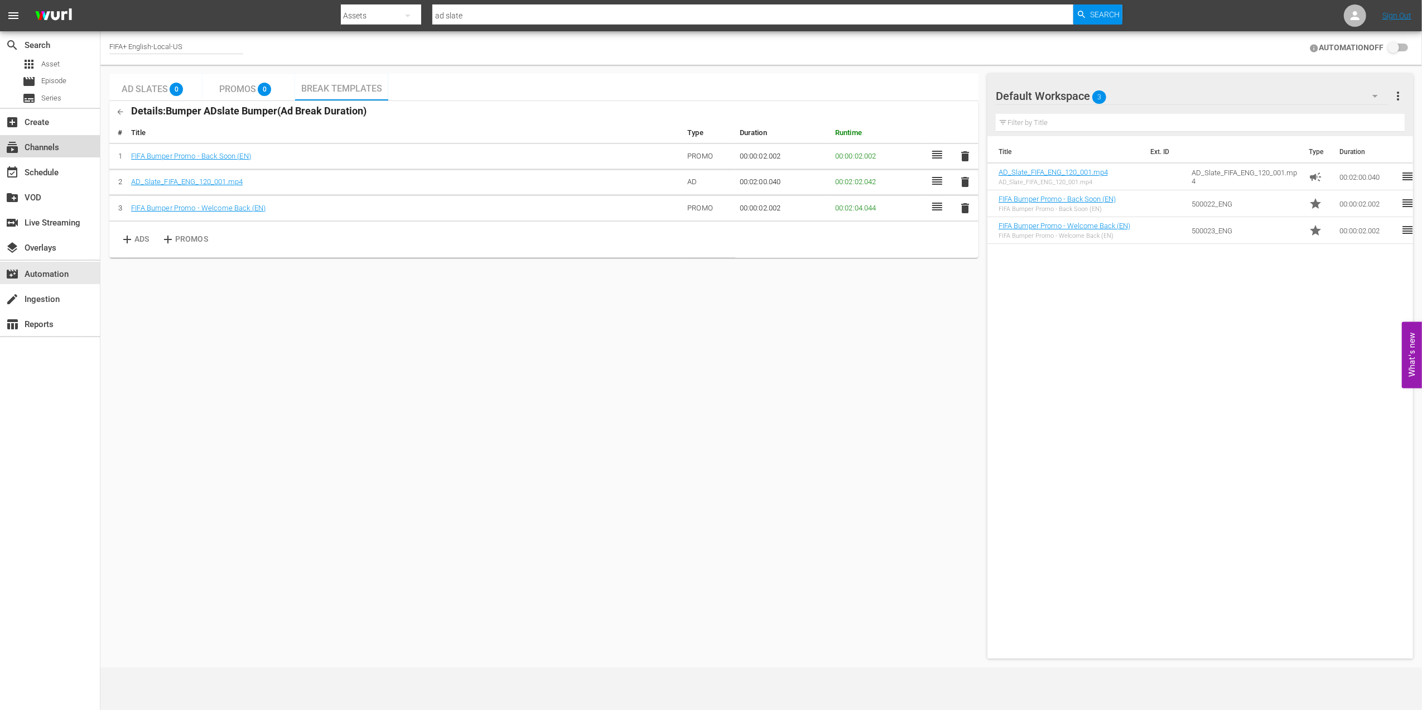
click at [65, 148] on div "subscriptions Channels" at bounding box center [50, 146] width 100 height 22
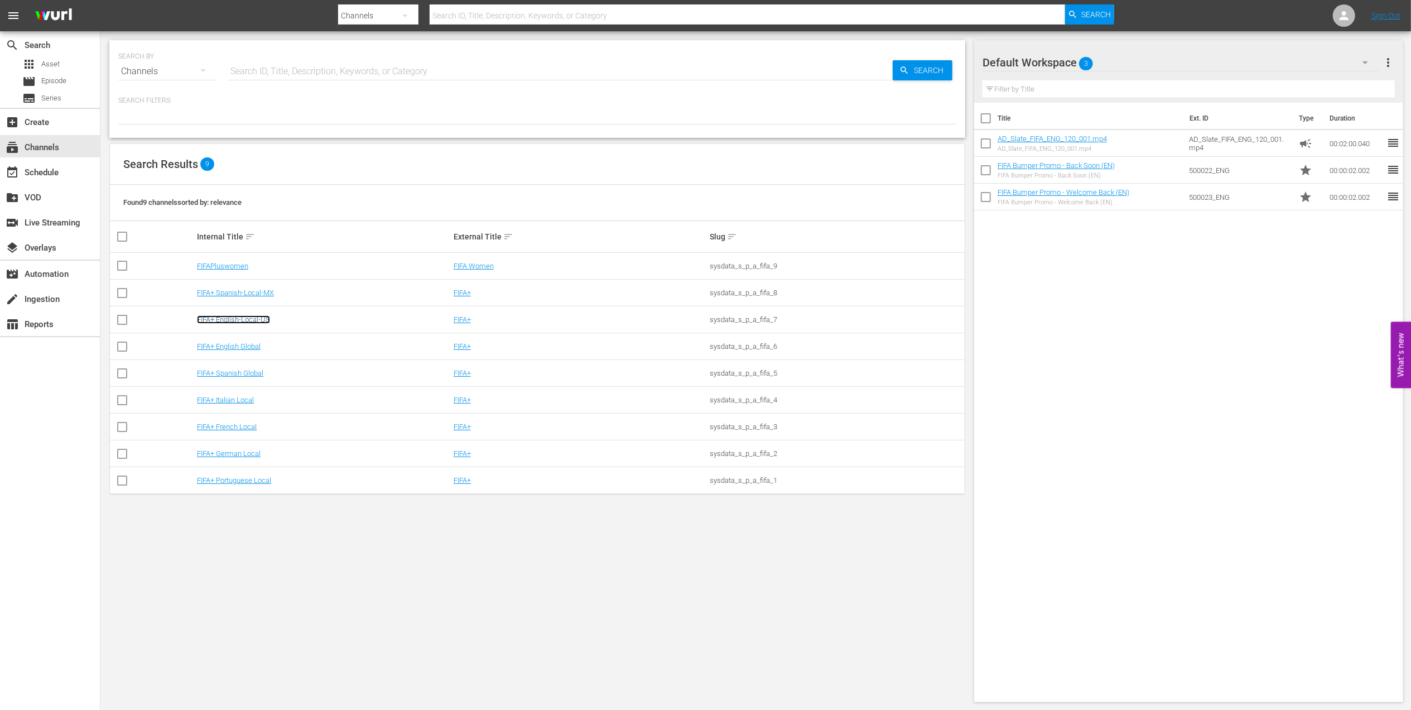
click at [222, 319] on link "FIFA+ English-Local-US" at bounding box center [233, 319] width 73 height 8
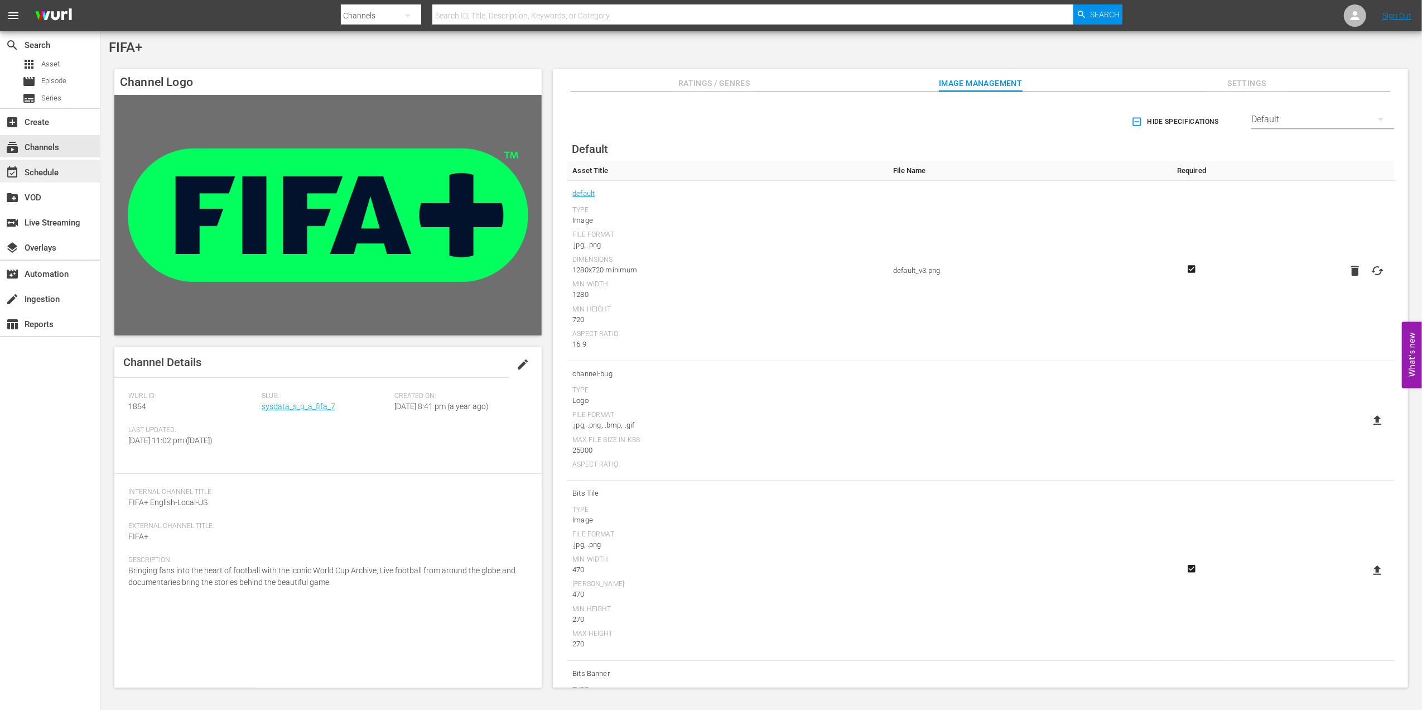
click at [54, 170] on div "event_available Schedule" at bounding box center [31, 171] width 62 height 10
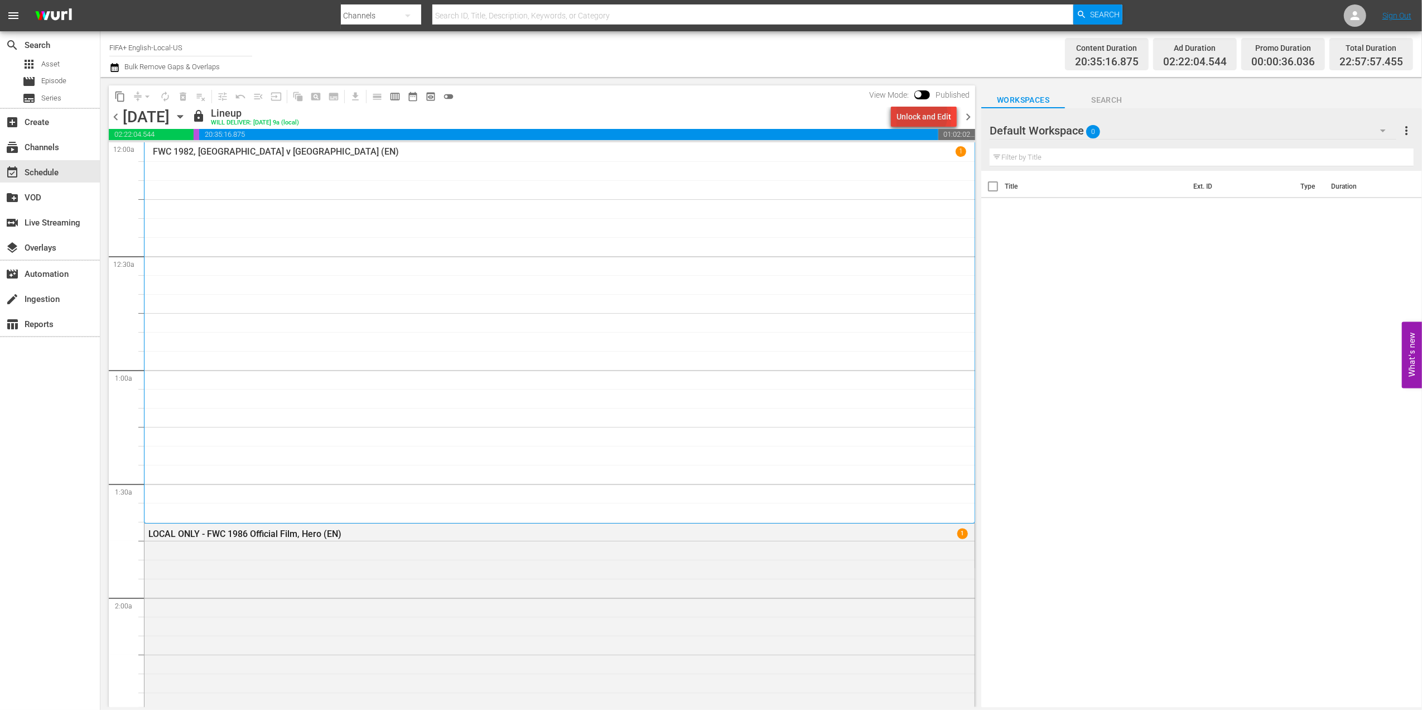
click at [925, 114] on div "Unlock and Edit" at bounding box center [924, 117] width 55 height 20
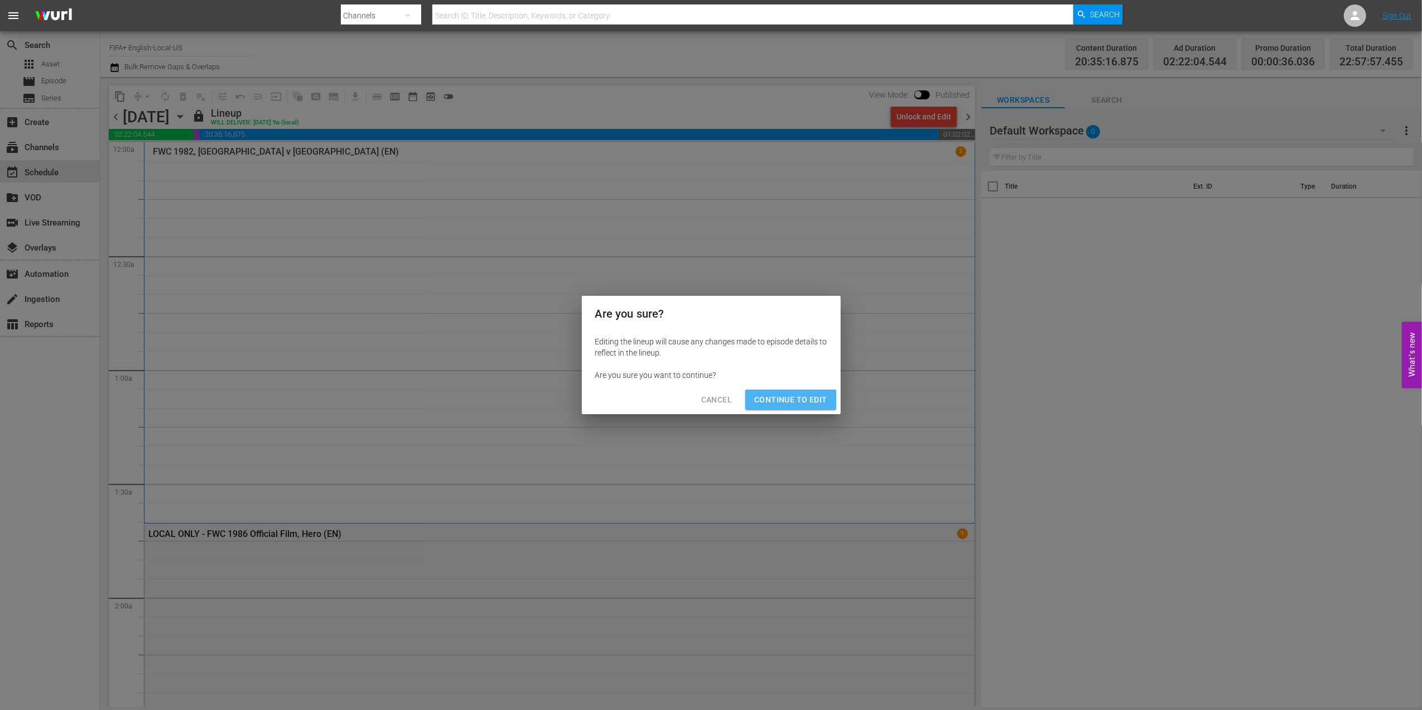
click at [791, 402] on span "Continue to Edit" at bounding box center [790, 400] width 73 height 14
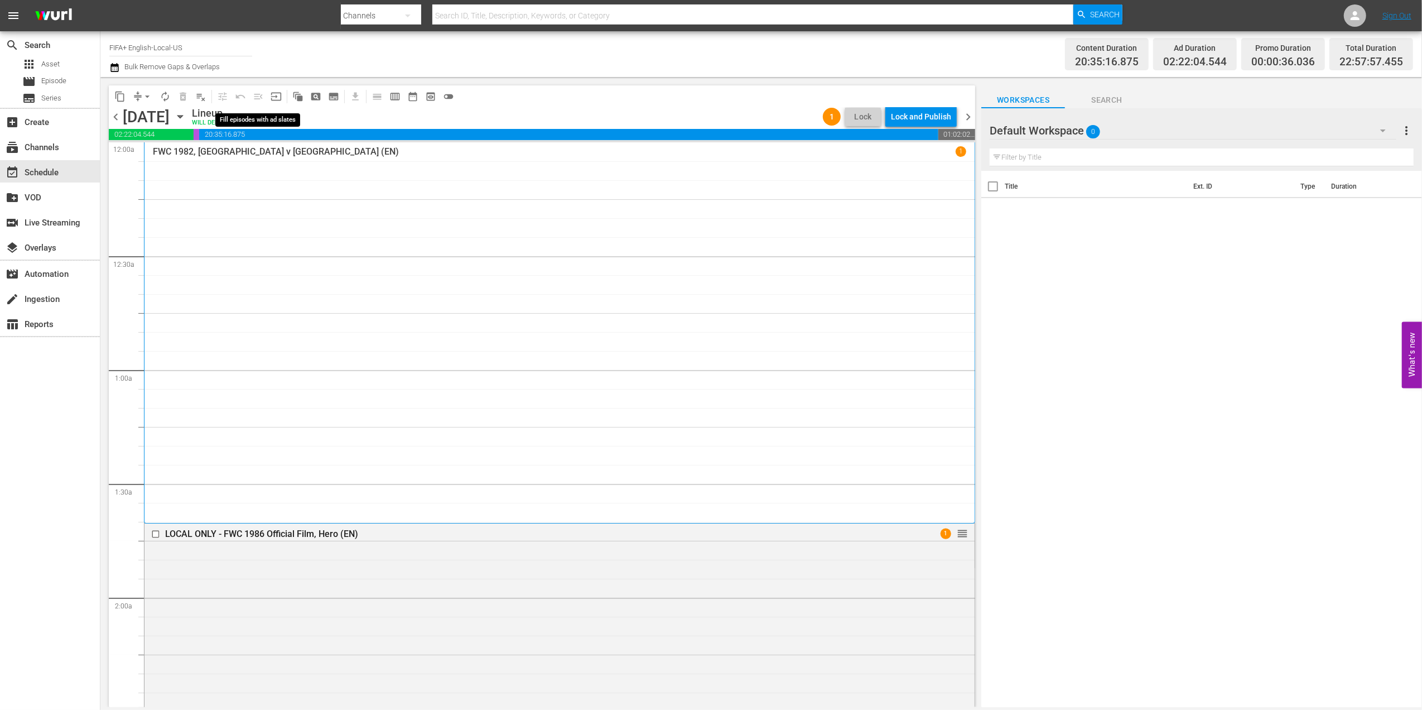
click at [259, 96] on span "menu_open" at bounding box center [258, 97] width 18 height 18
click at [259, 95] on span "menu_open" at bounding box center [258, 97] width 18 height 18
click at [254, 97] on span "menu_open" at bounding box center [258, 97] width 18 height 18
click at [259, 96] on span "menu_open" at bounding box center [258, 97] width 18 height 18
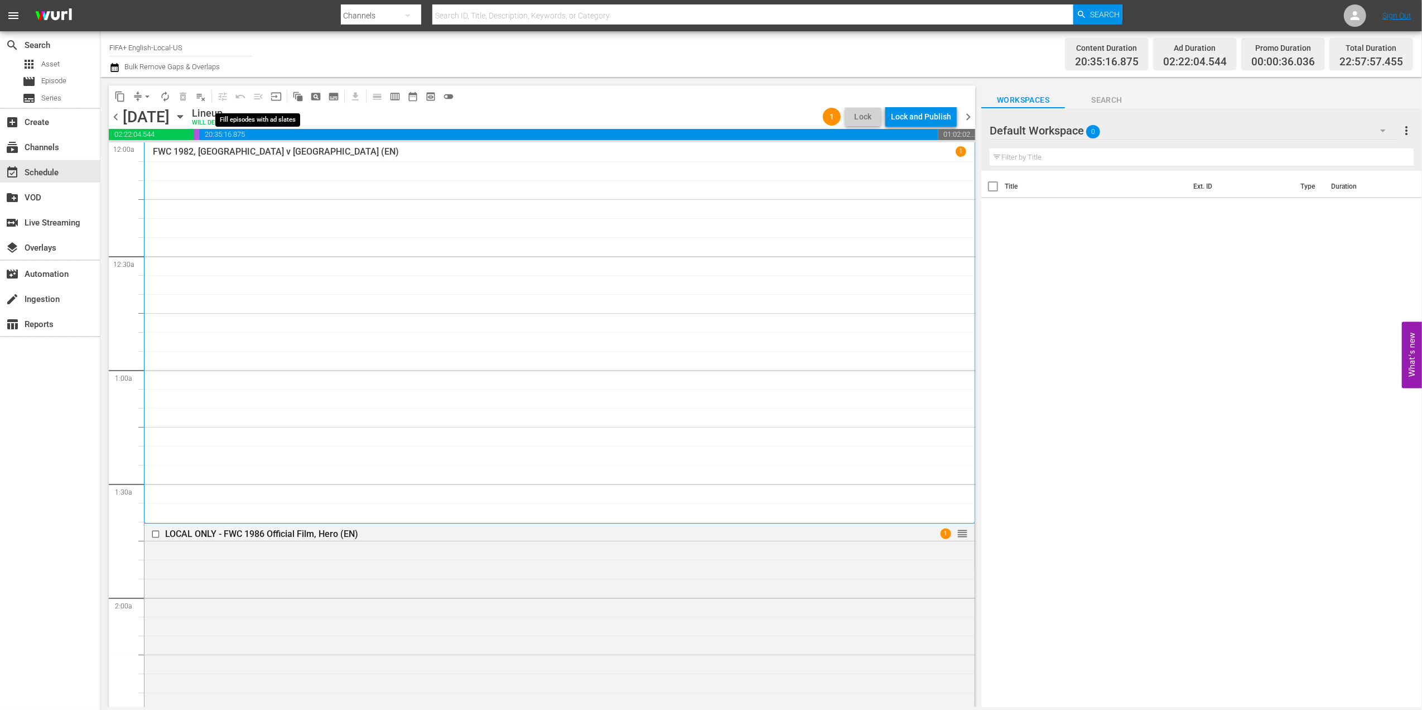
click at [257, 95] on span "menu_open" at bounding box center [258, 97] width 18 height 18
click at [62, 273] on div "movie_filter Automation" at bounding box center [31, 272] width 62 height 10
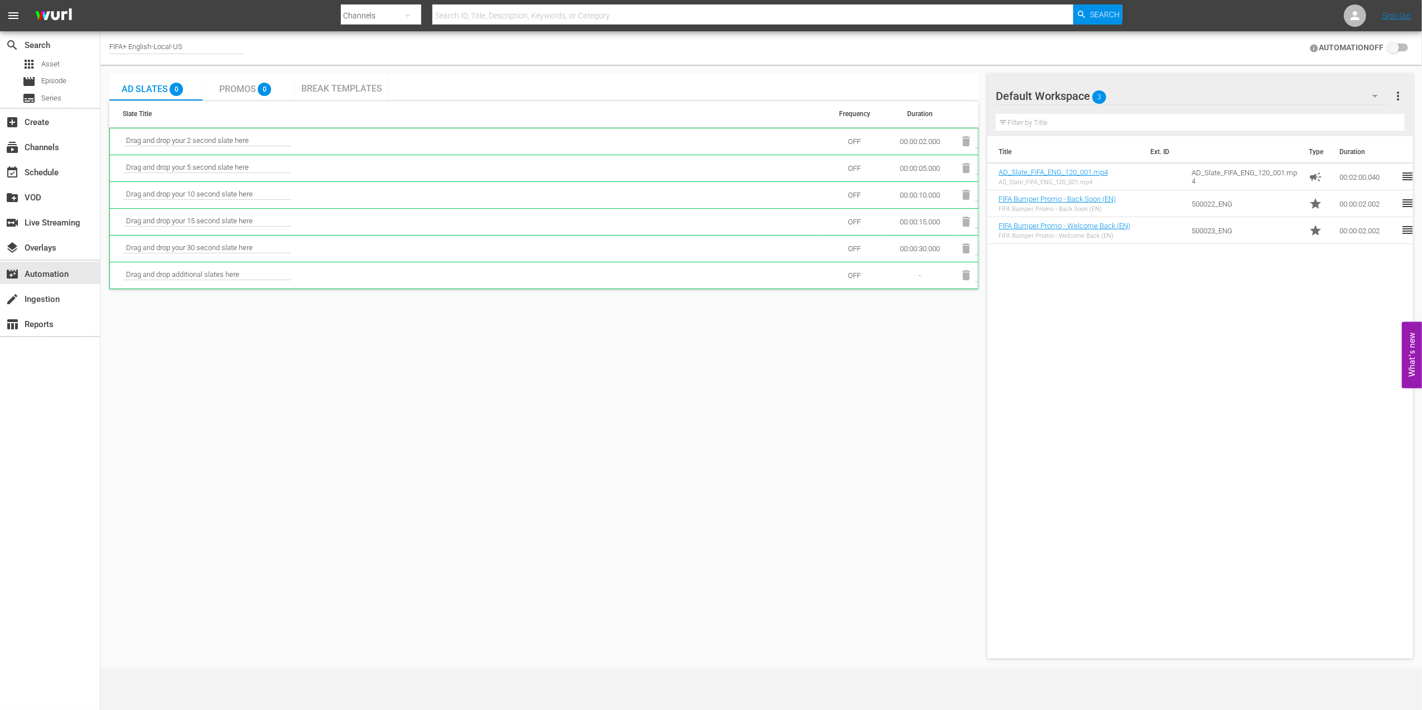
click at [344, 87] on span "Break Templates" at bounding box center [341, 88] width 81 height 11
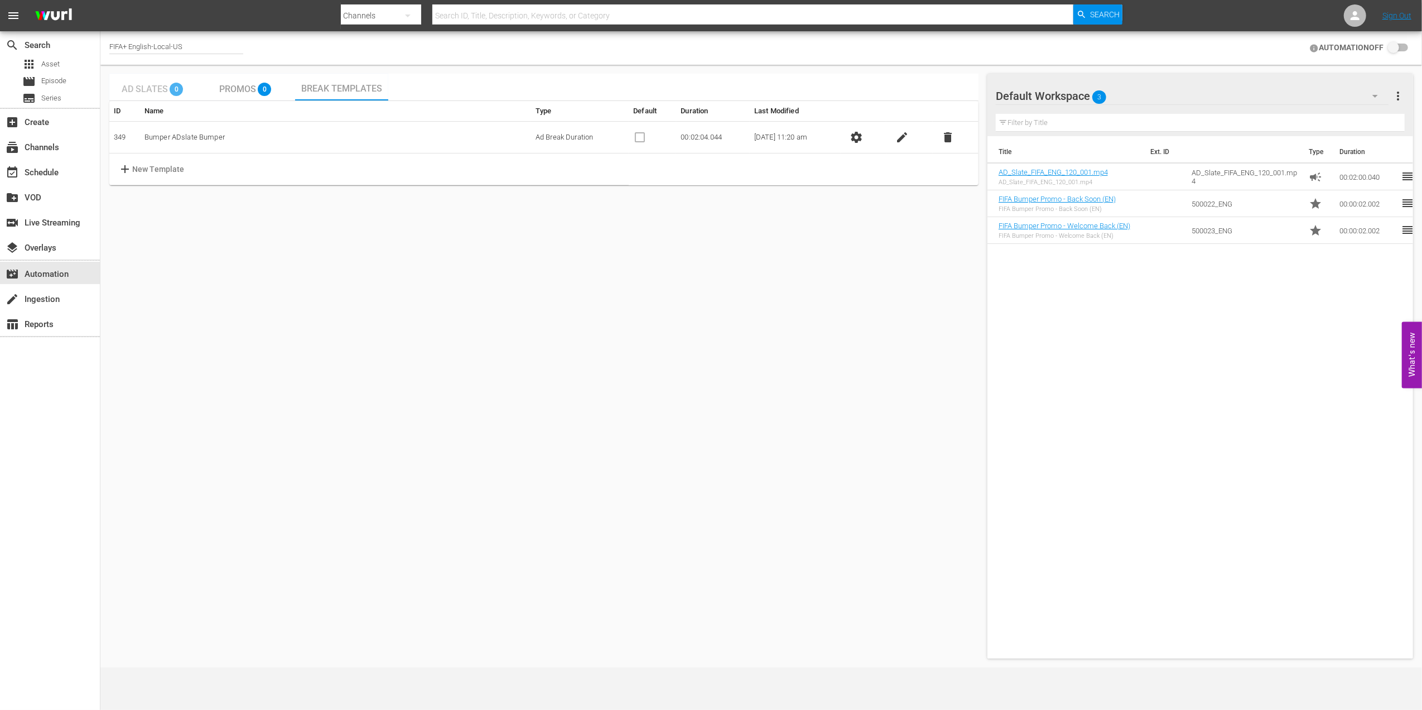
click at [143, 89] on span "Ad Slates" at bounding box center [145, 89] width 46 height 11
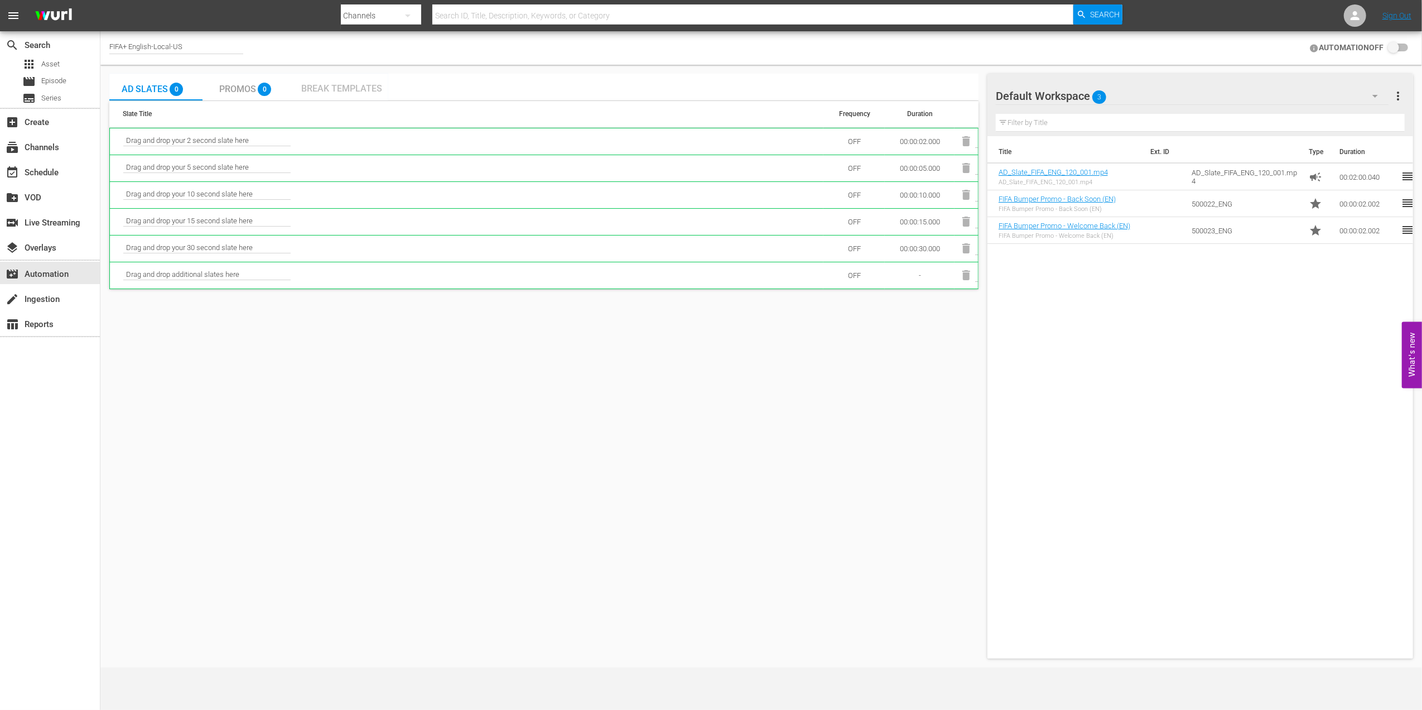
click at [326, 83] on span "Break Templates" at bounding box center [341, 88] width 81 height 11
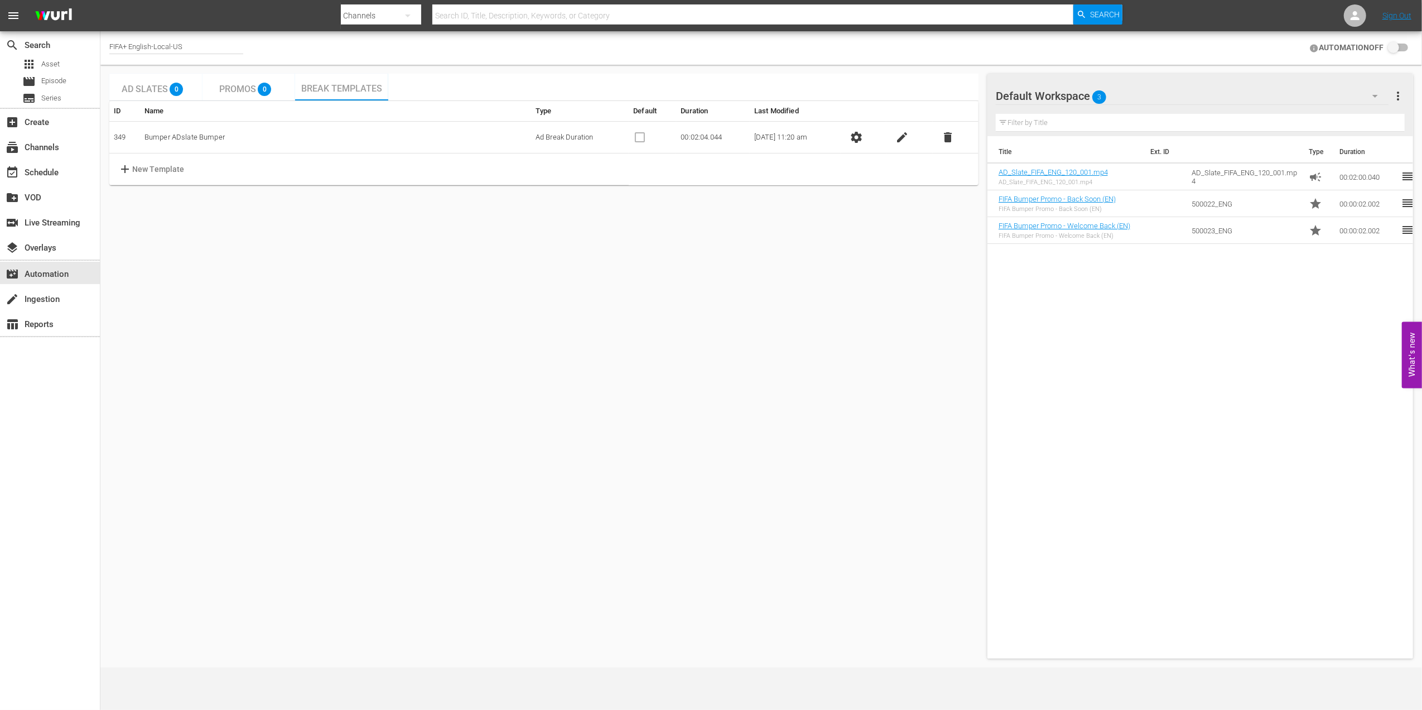
click at [217, 136] on td "Bumper ADslate Bumper" at bounding box center [335, 138] width 391 height 32
click at [326, 85] on span "Break Templates" at bounding box center [341, 88] width 81 height 11
click at [1396, 45] on input "checkbox" at bounding box center [1396, 47] width 25 height 13
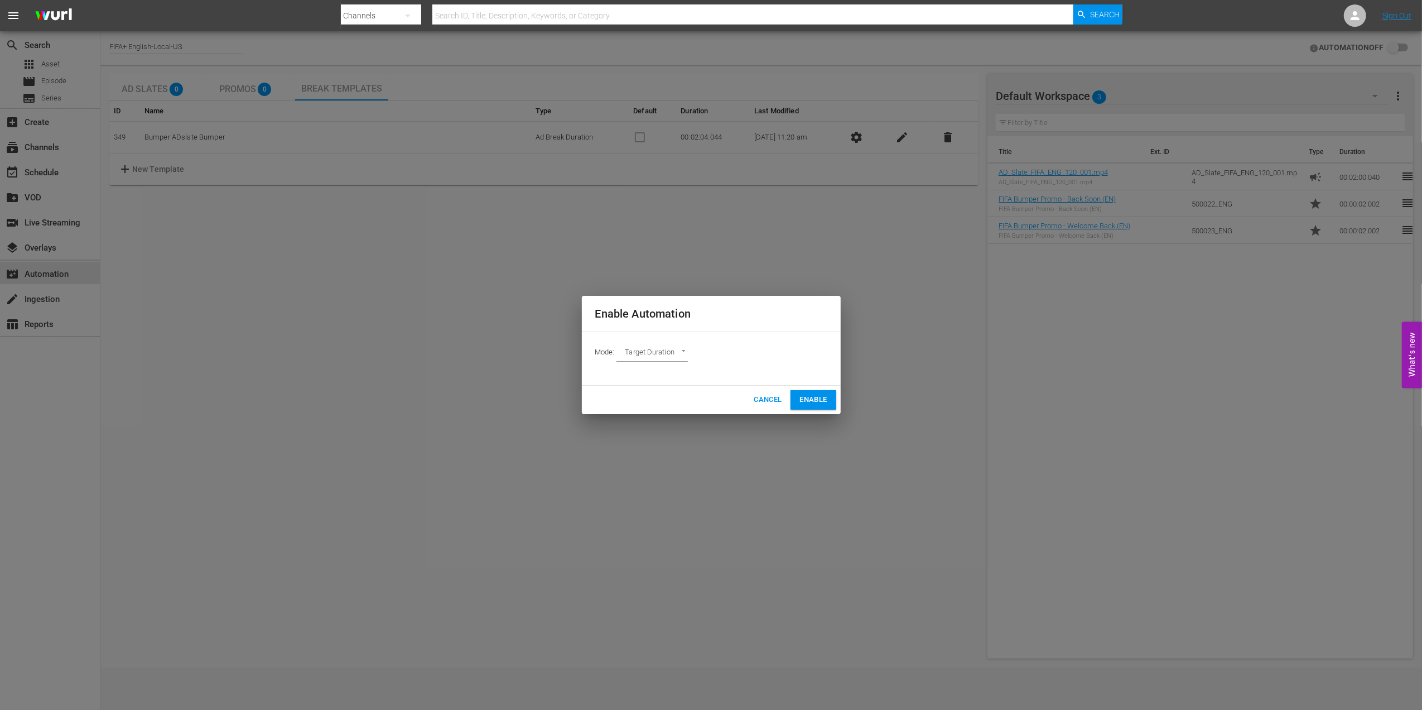
click at [813, 392] on button "Enable" at bounding box center [813, 400] width 45 height 20
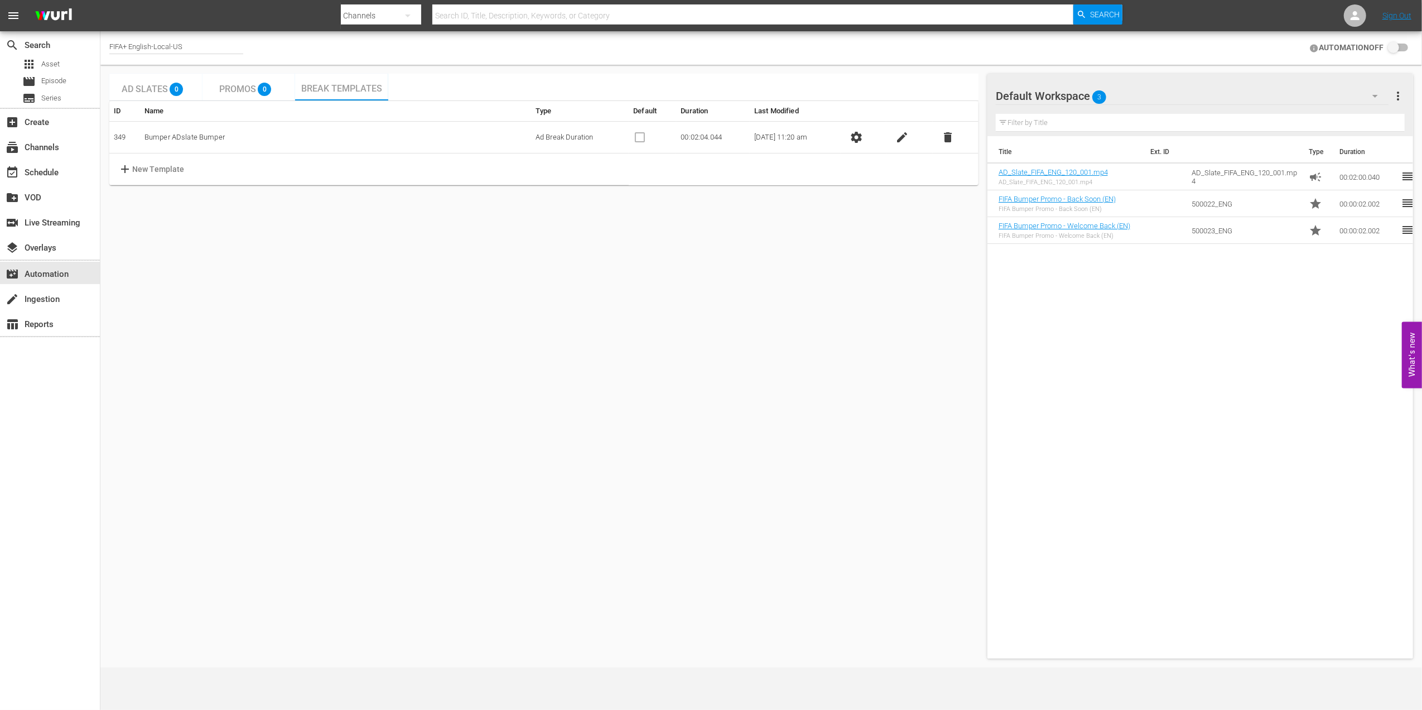
click at [1393, 47] on input "checkbox" at bounding box center [1396, 47] width 25 height 13
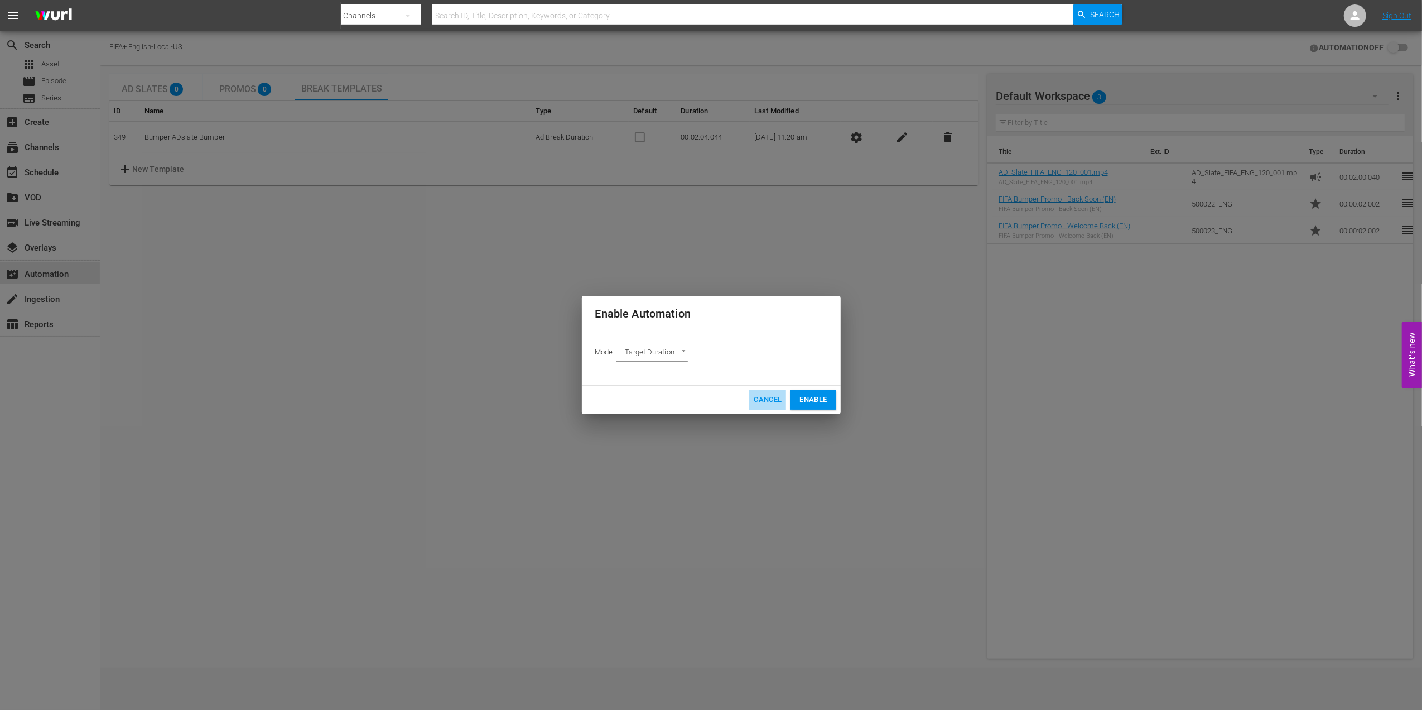
click at [754, 396] on span "Cancel" at bounding box center [768, 399] width 28 height 13
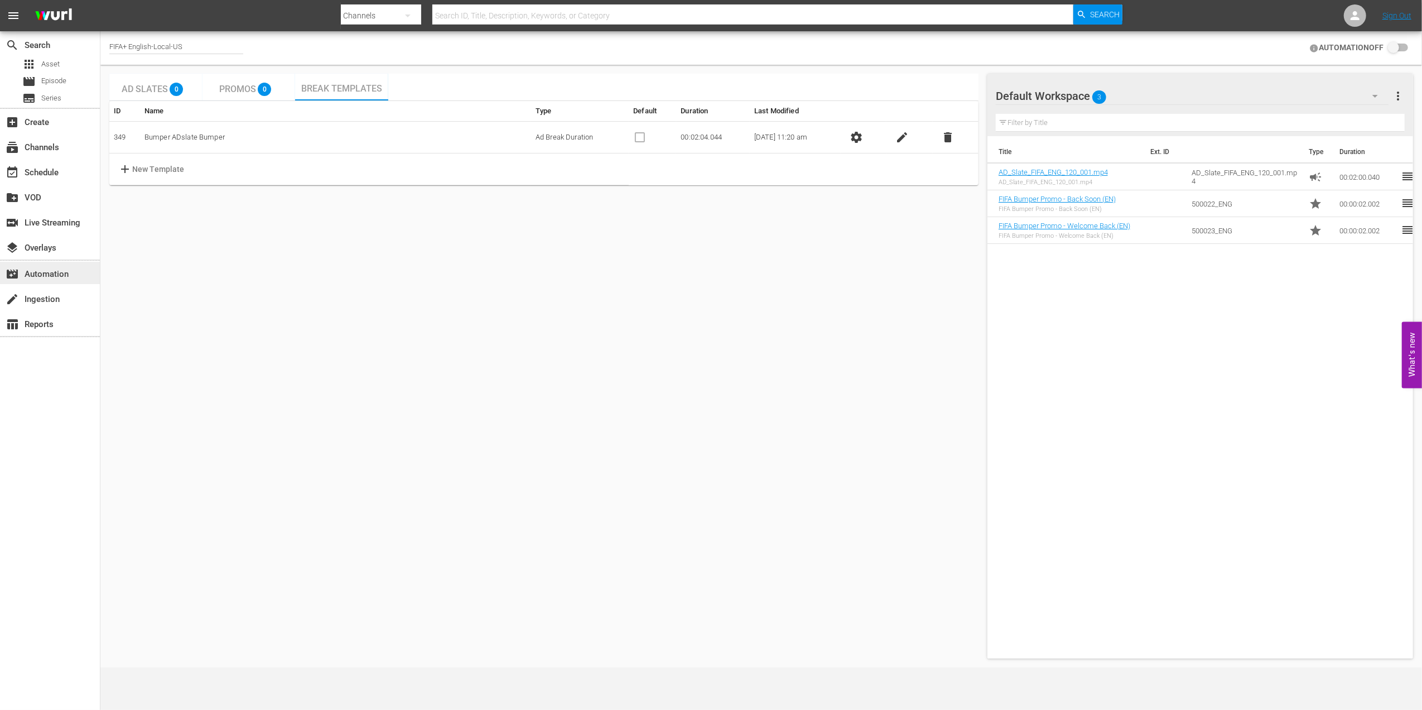
click at [62, 272] on div "movie_filter Automation" at bounding box center [31, 272] width 62 height 10
click at [1393, 45] on input "checkbox" at bounding box center [1396, 47] width 25 height 13
checkbox input "false"
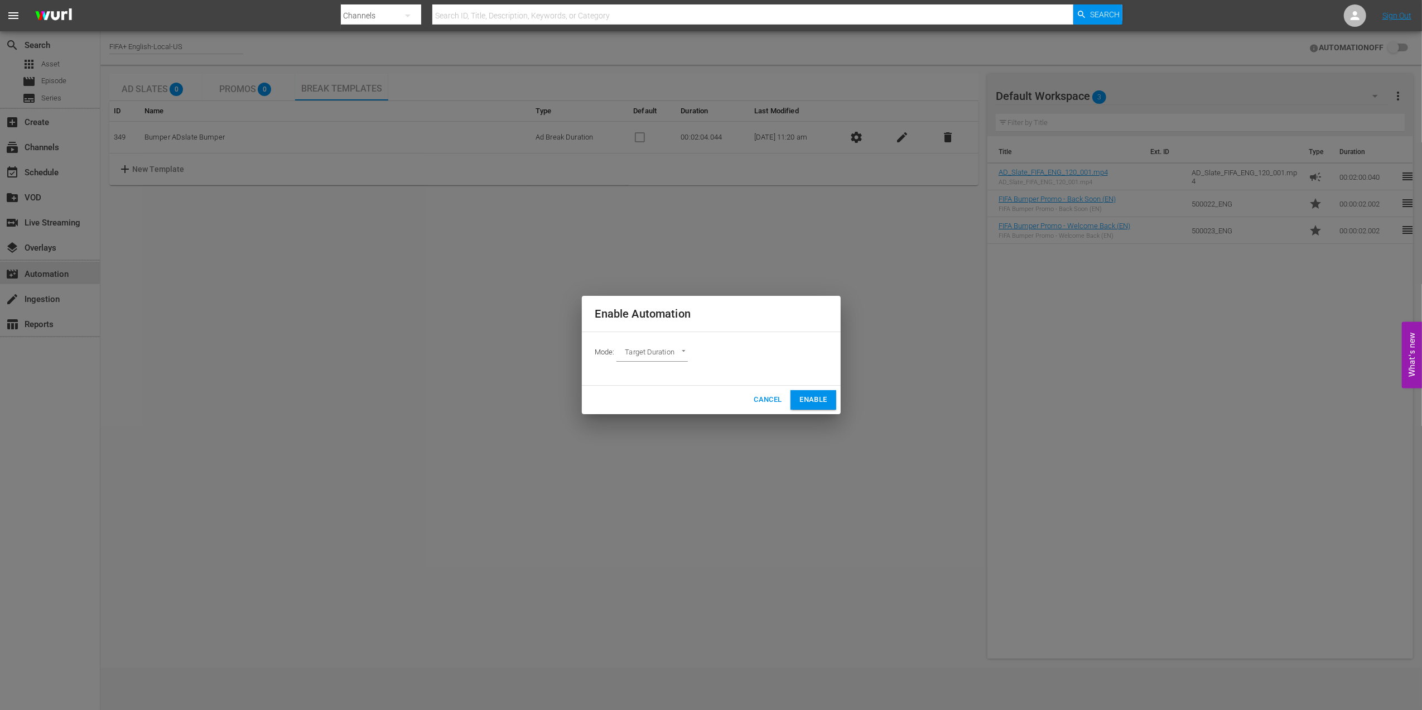
click at [682, 350] on body "menu Search By Channels Search ID, Title, Description, Keywords, or Category Se…" at bounding box center [711, 355] width 1422 height 710
click at [672, 369] on li "Ad Break Duration" at bounding box center [658, 372] width 82 height 18
type input "AD_BREAK_DURATION"
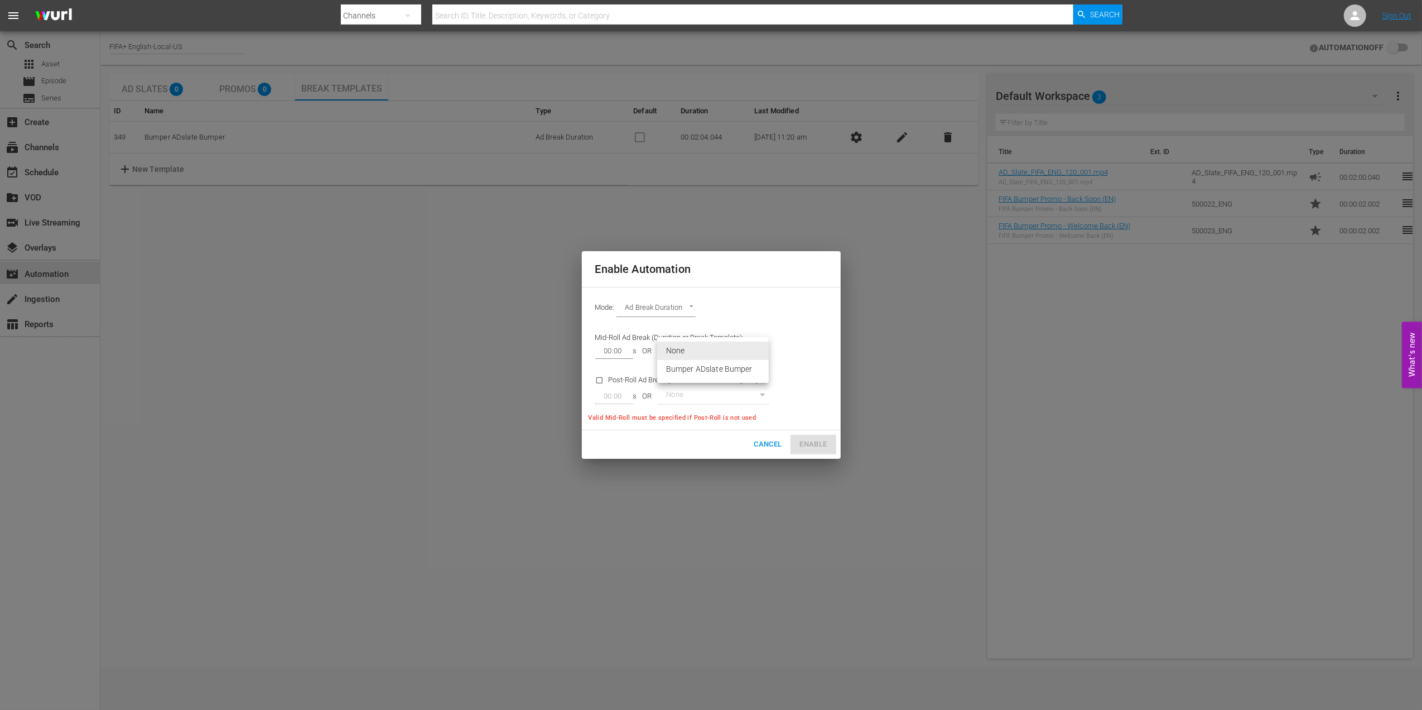
click at [763, 350] on body "menu Search By Channels Search ID, Title, Description, Keywords, or Category Se…" at bounding box center [711, 355] width 1422 height 710
click at [719, 368] on li "Bumper ADslate Bumper" at bounding box center [713, 369] width 112 height 18
type input "349"
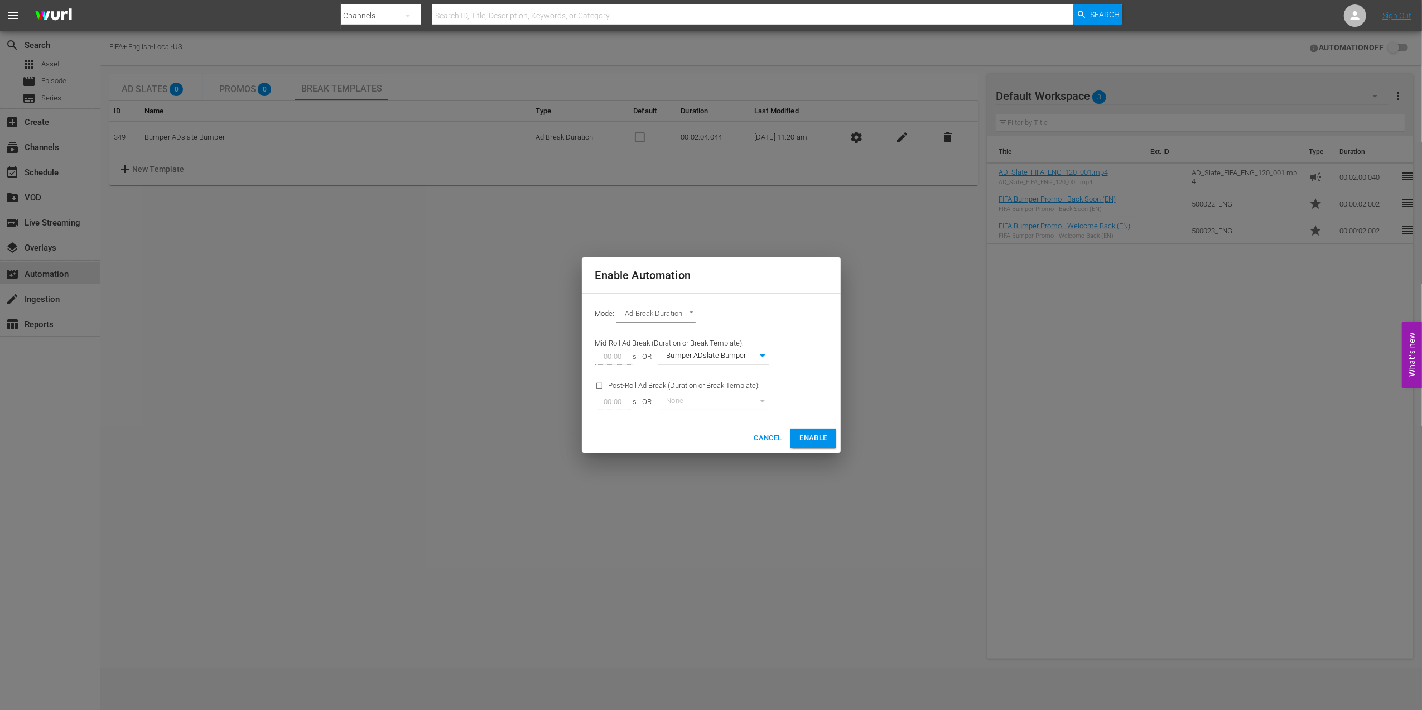
click at [821, 440] on span "Enable" at bounding box center [813, 438] width 27 height 13
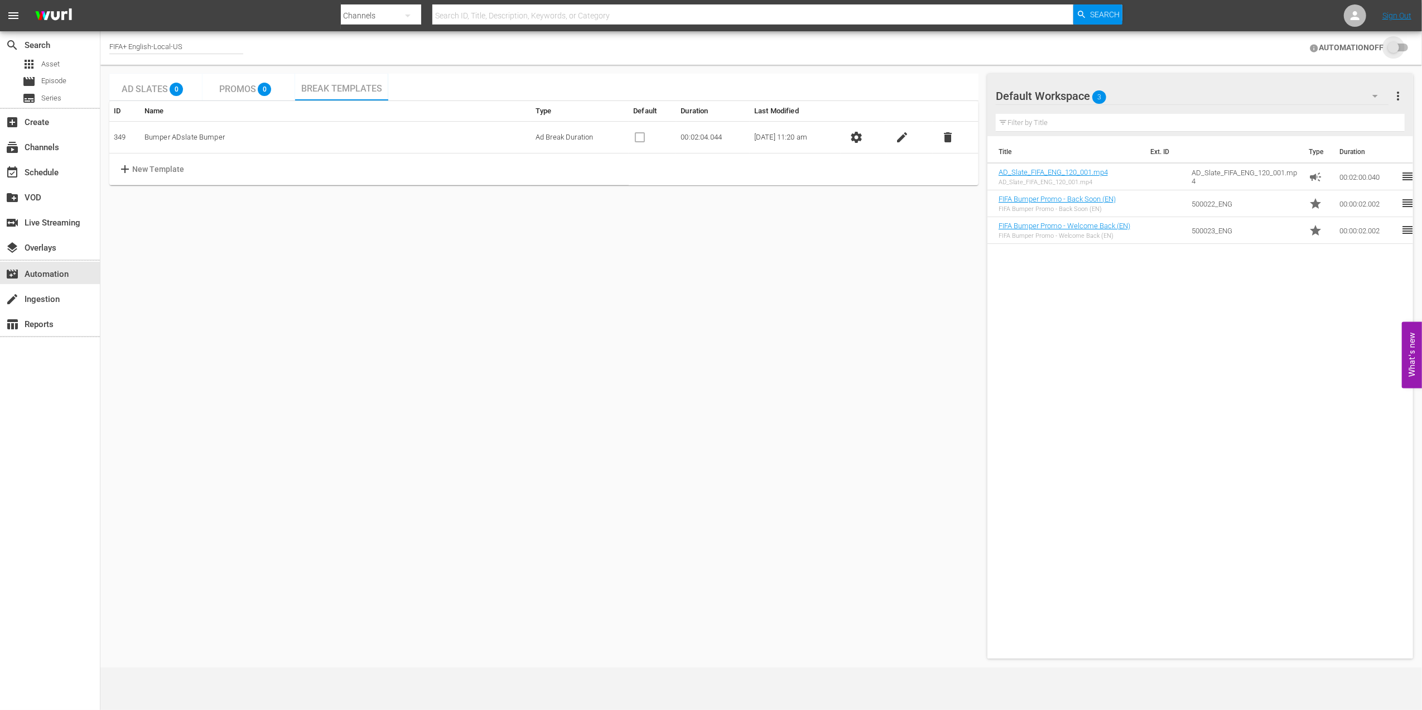
click at [1395, 44] on input "checkbox" at bounding box center [1396, 47] width 25 height 13
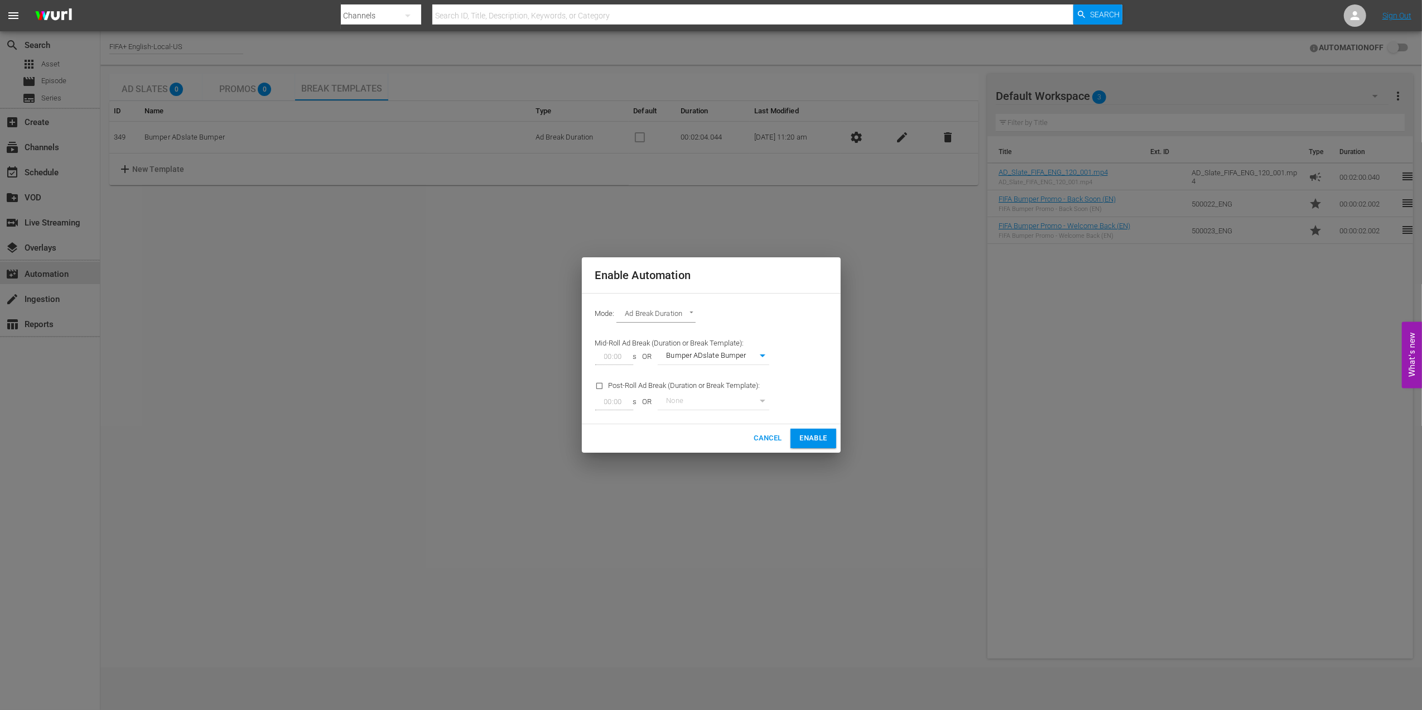
click at [692, 312] on body "menu Search By Channels Search ID, Title, Description, Keywords, or Category Se…" at bounding box center [711, 355] width 1422 height 710
click at [687, 312] on li "Ad Break Duration" at bounding box center [658, 314] width 82 height 18
click at [812, 440] on span "Enable" at bounding box center [813, 438] width 27 height 13
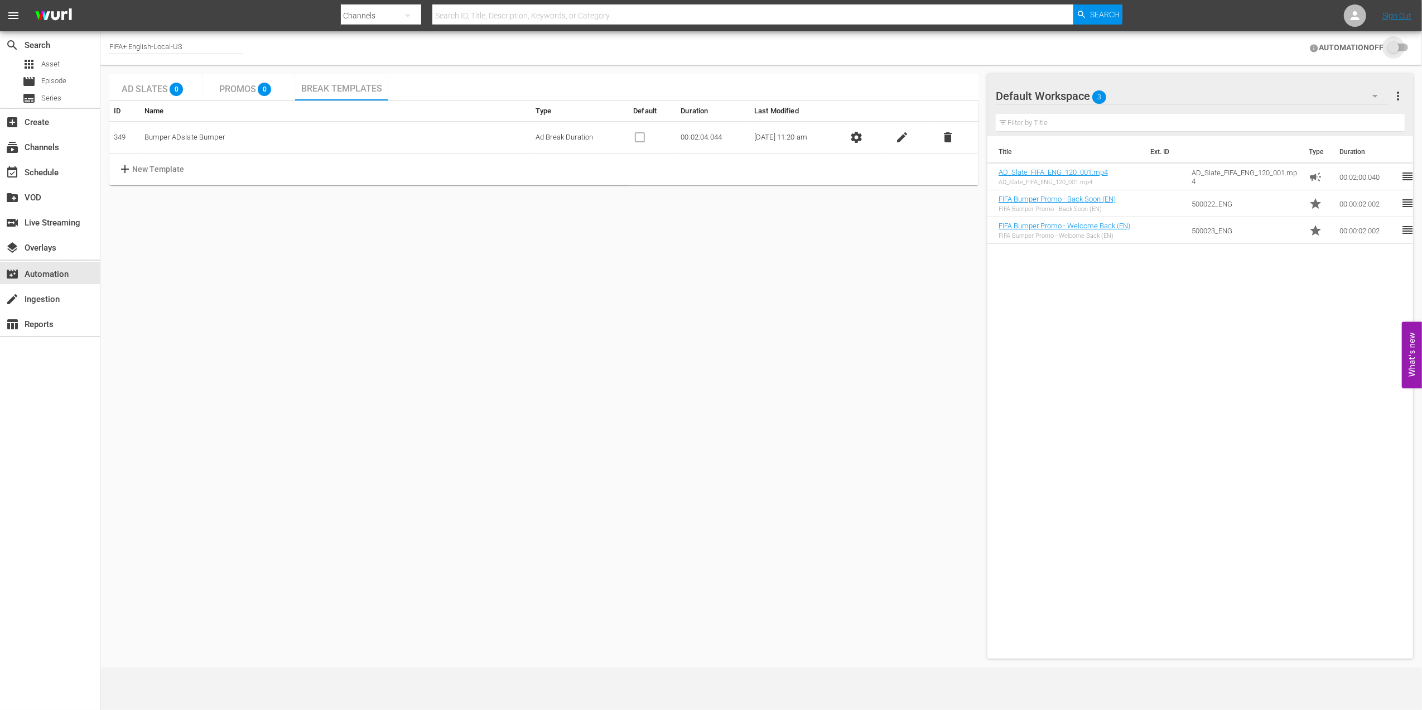
click at [1394, 47] on input "checkbox" at bounding box center [1396, 47] width 25 height 13
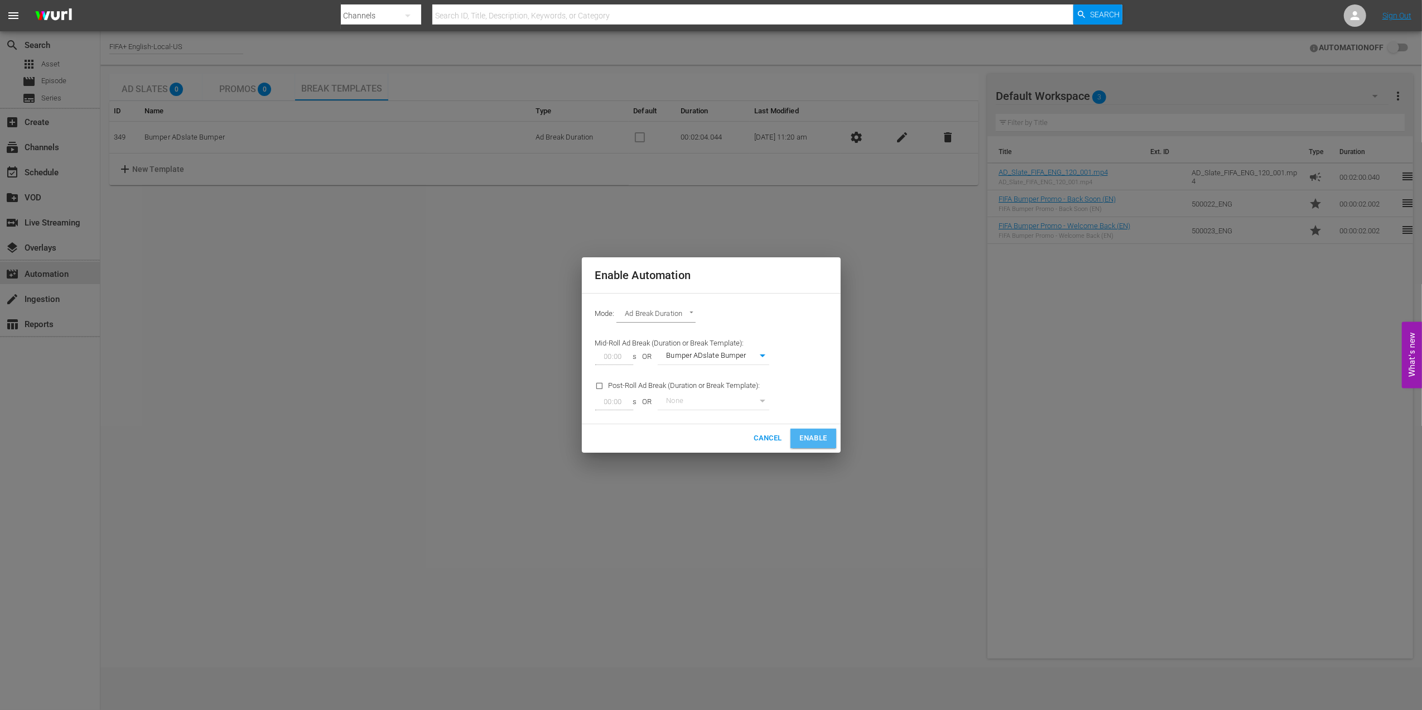
click at [809, 437] on span "Enable" at bounding box center [813, 438] width 27 height 13
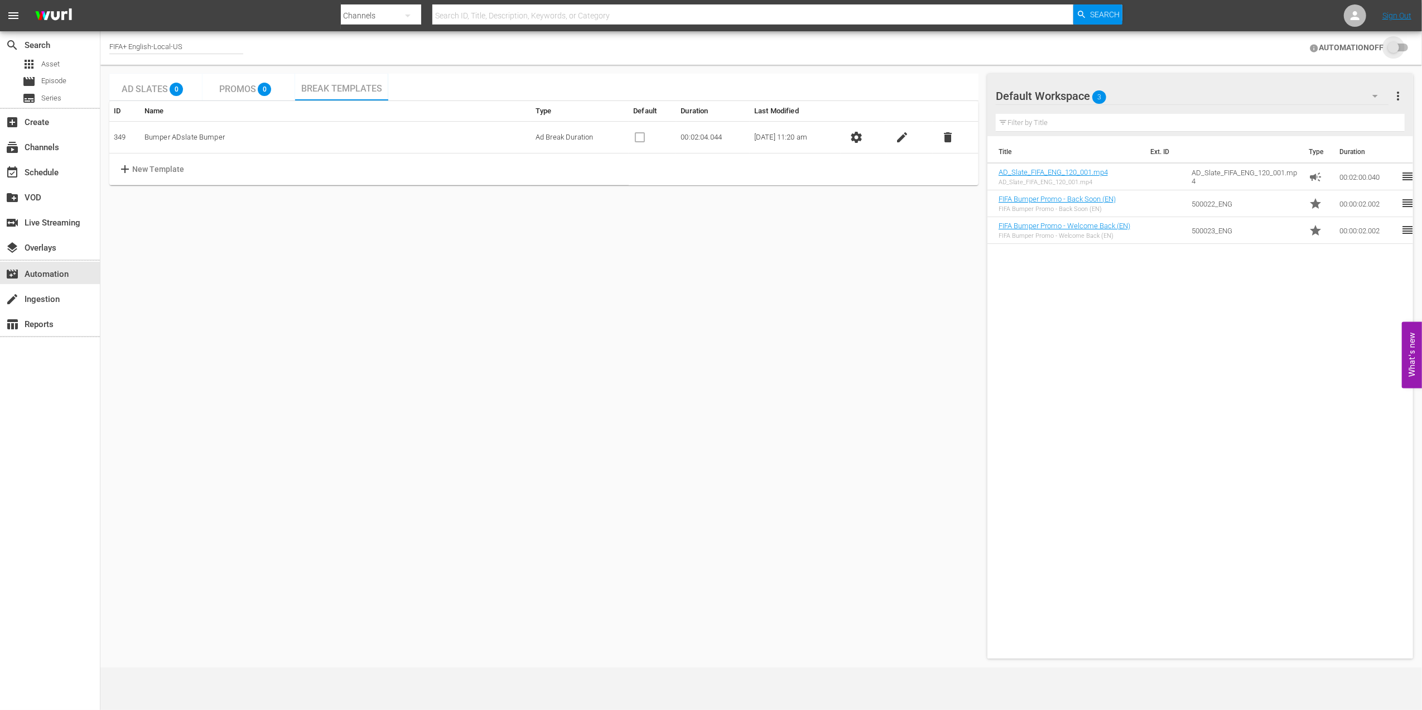
click at [1395, 50] on input "checkbox" at bounding box center [1396, 47] width 25 height 13
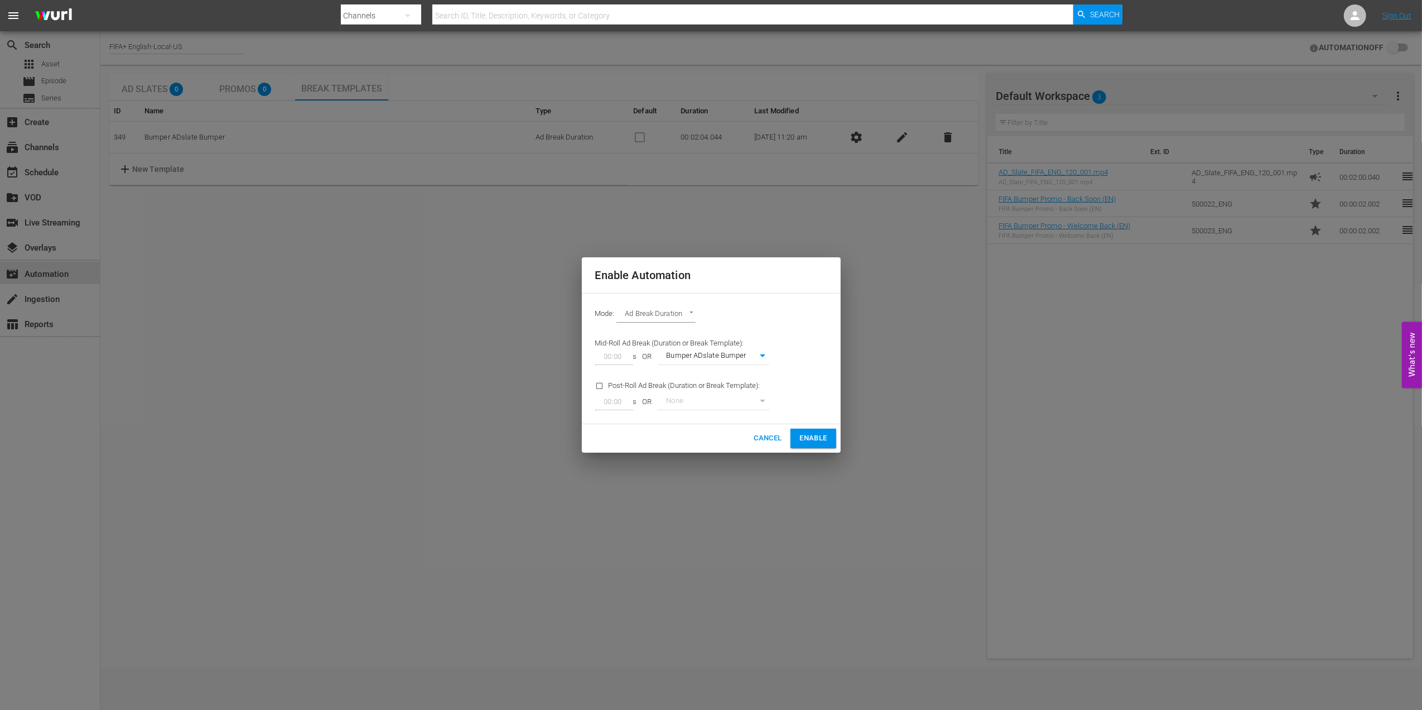
click at [814, 434] on span "Enable" at bounding box center [813, 438] width 27 height 13
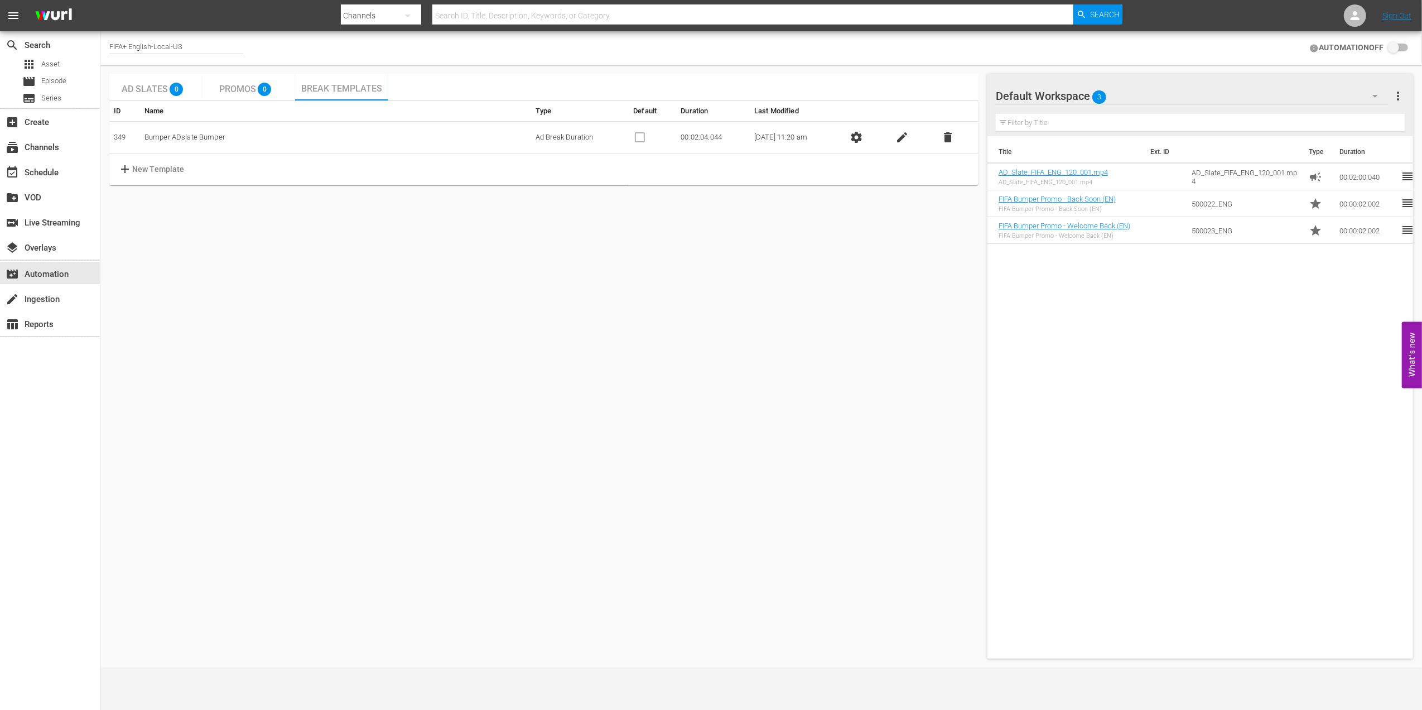
click at [1396, 45] on input "checkbox" at bounding box center [1396, 47] width 25 height 13
checkbox input "false"
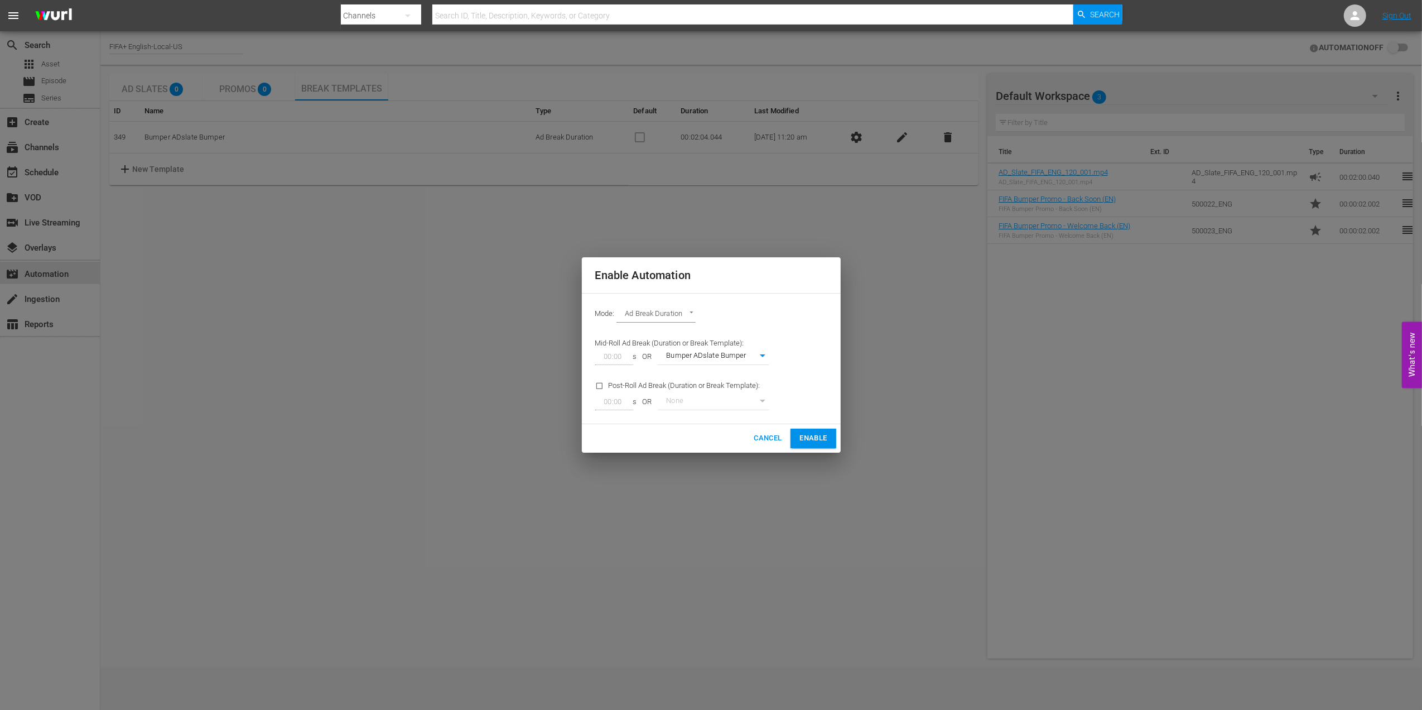
click at [762, 442] on span "Cancel" at bounding box center [768, 438] width 28 height 13
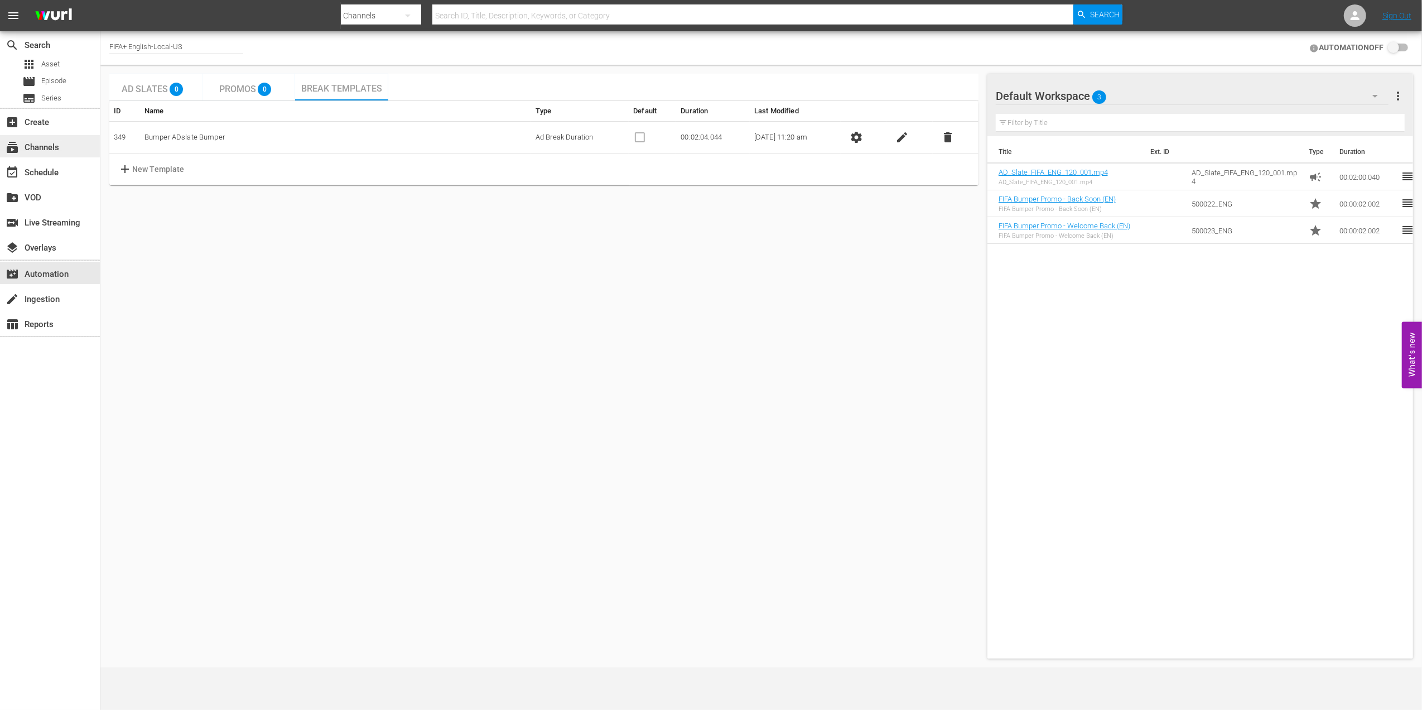
click at [57, 148] on div "subscriptions Channels" at bounding box center [31, 146] width 62 height 10
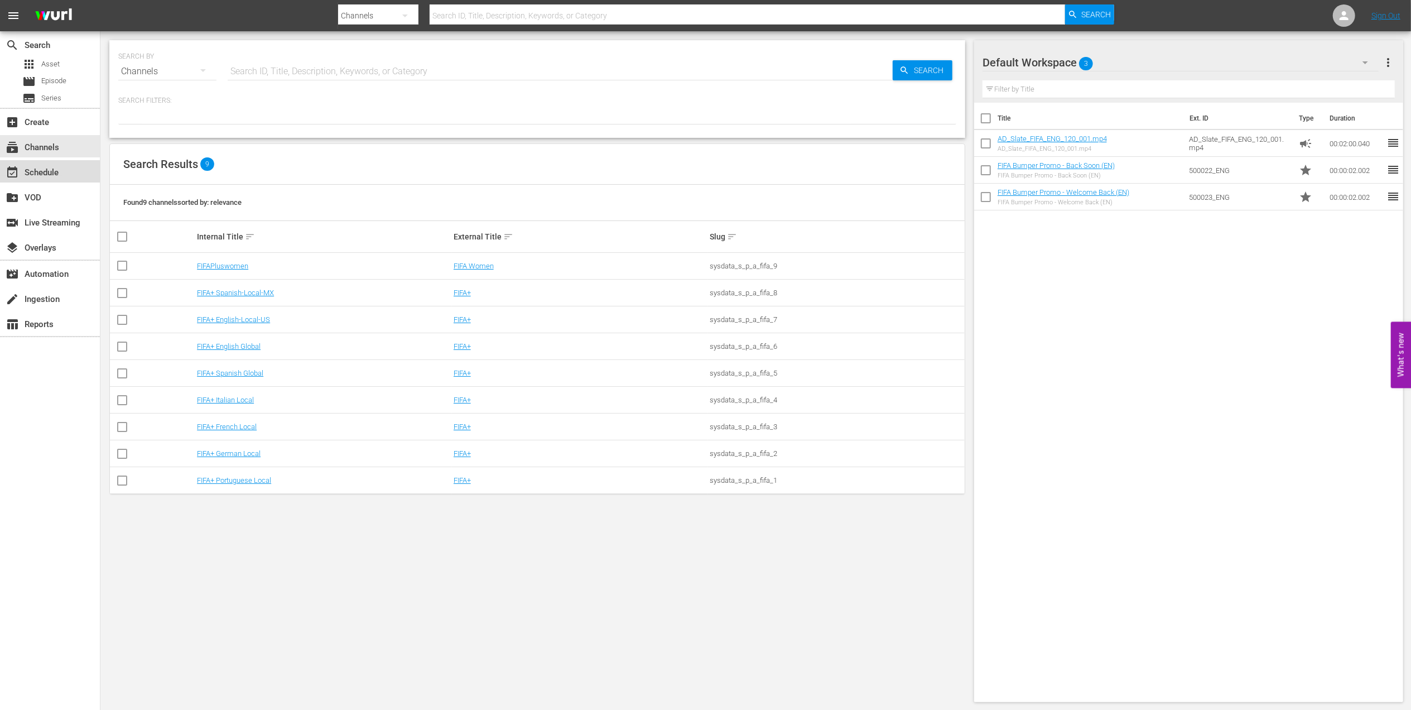
click at [54, 170] on div "event_available Schedule" at bounding box center [31, 171] width 62 height 10
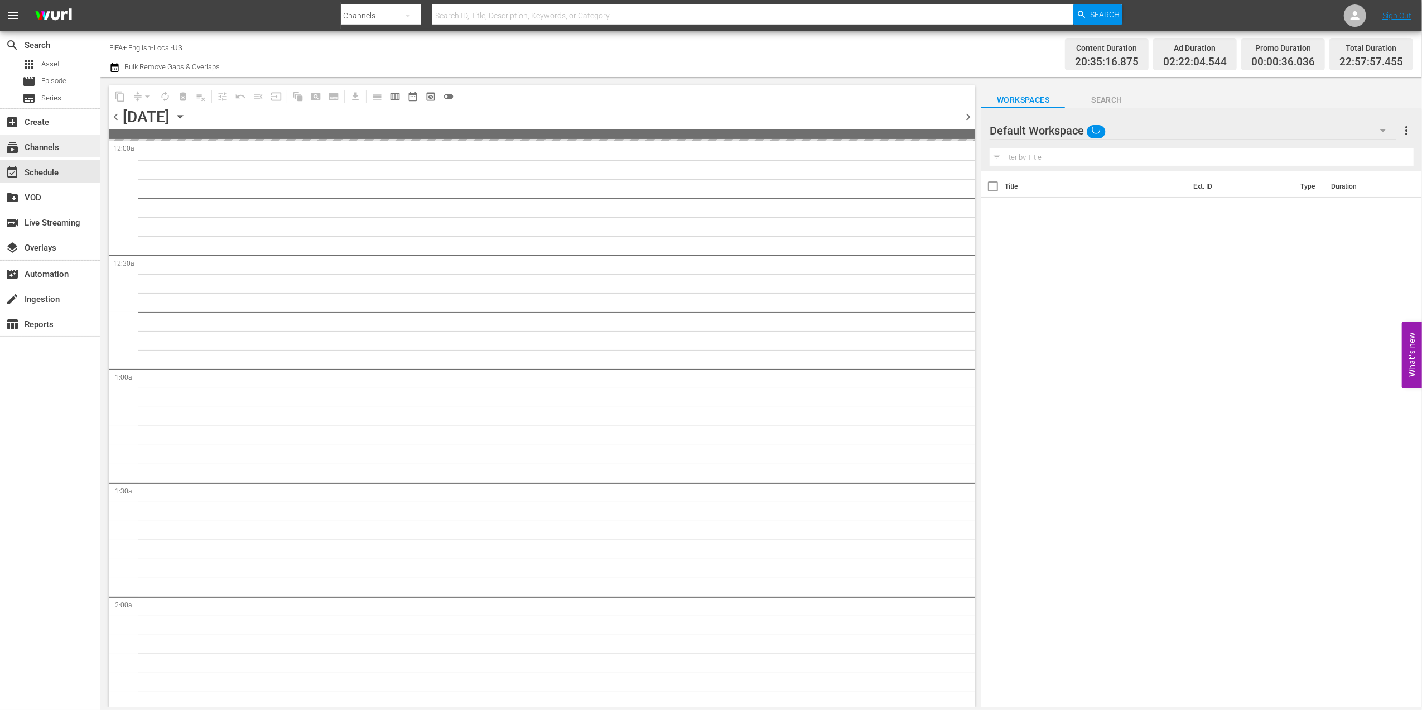
click at [70, 141] on div "subscriptions Channels" at bounding box center [50, 146] width 100 height 22
